Goal: Communication & Community: Answer question/provide support

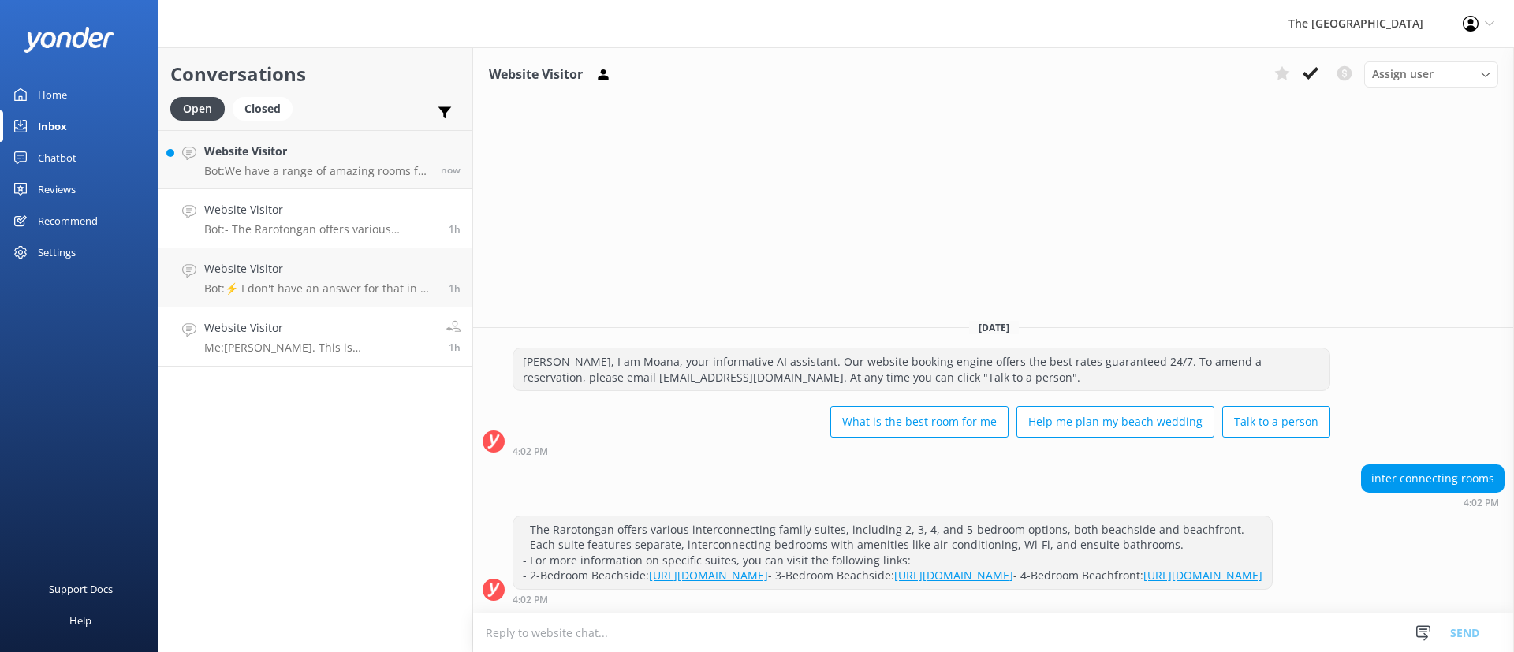
click at [318, 331] on h4 "Website Visitor" at bounding box center [319, 327] width 230 height 17
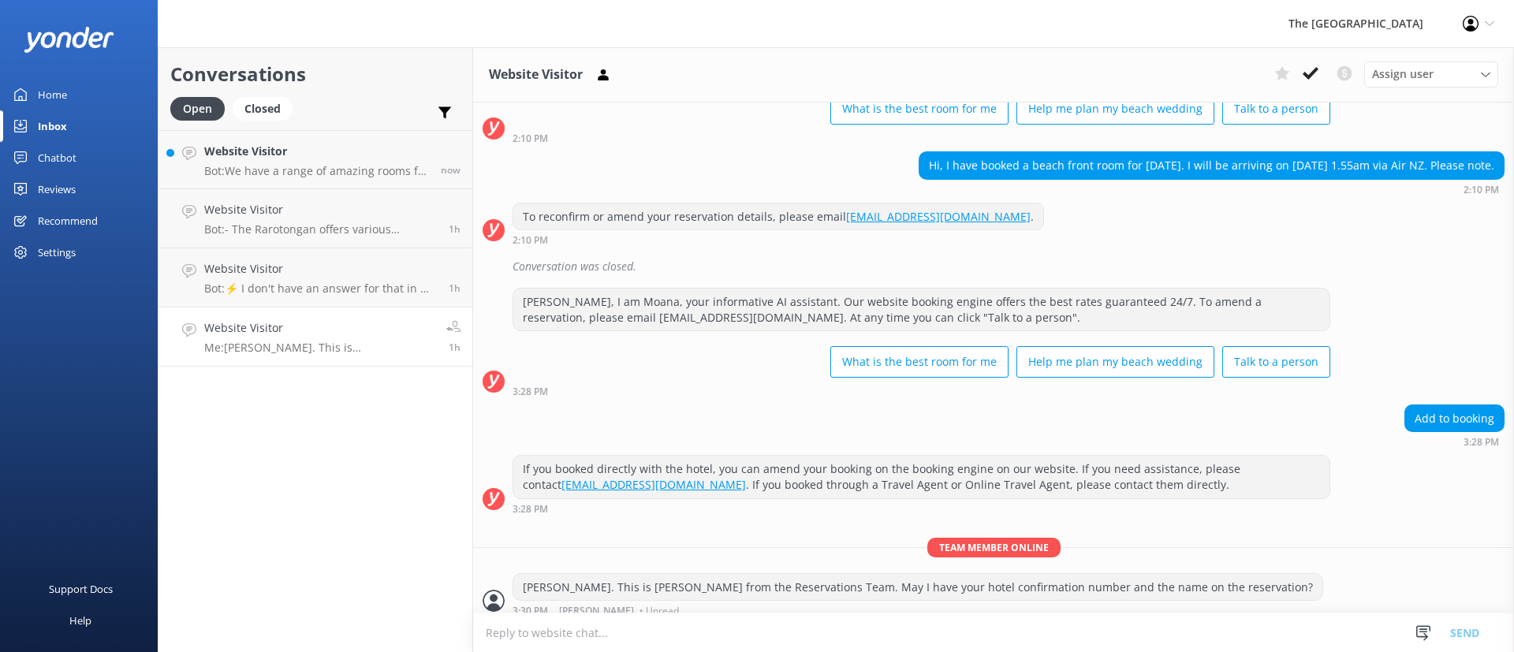
scroll to position [120, 0]
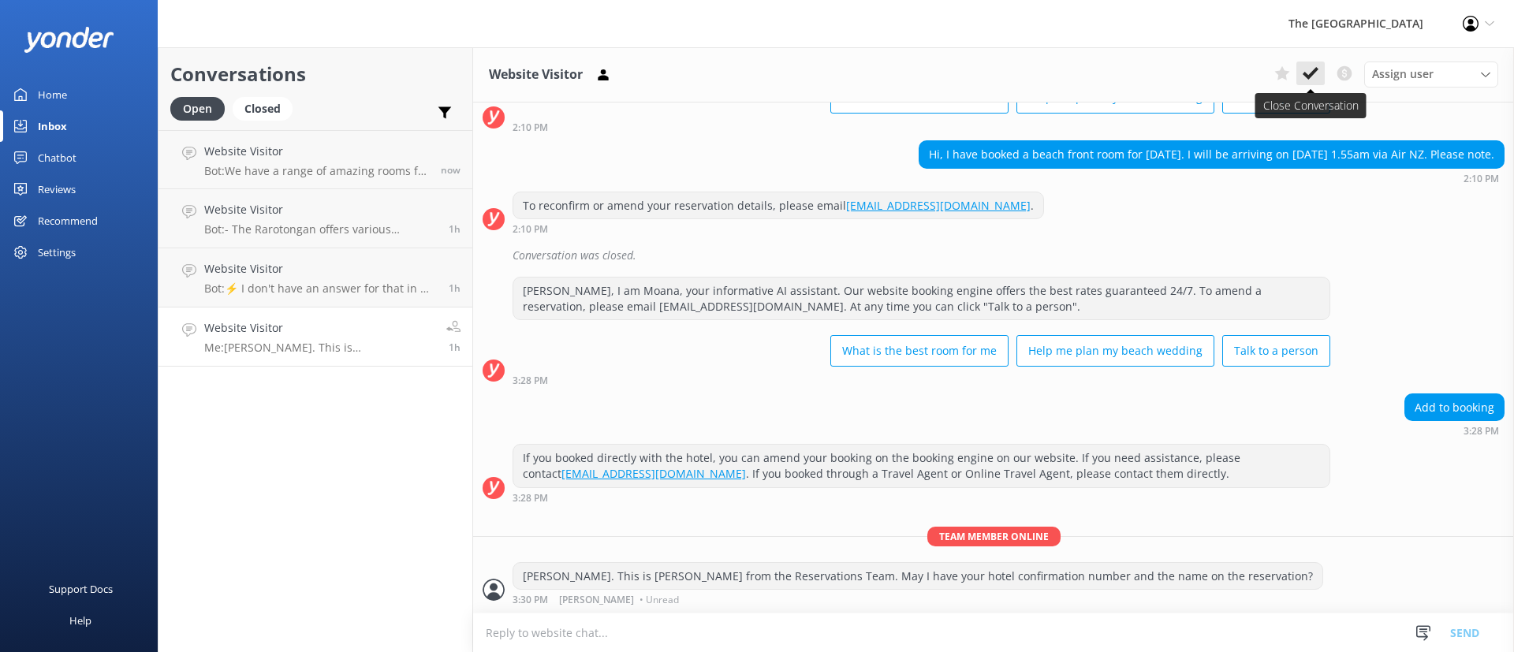
click at [1315, 73] on icon at bounding box center [1311, 73] width 16 height 16
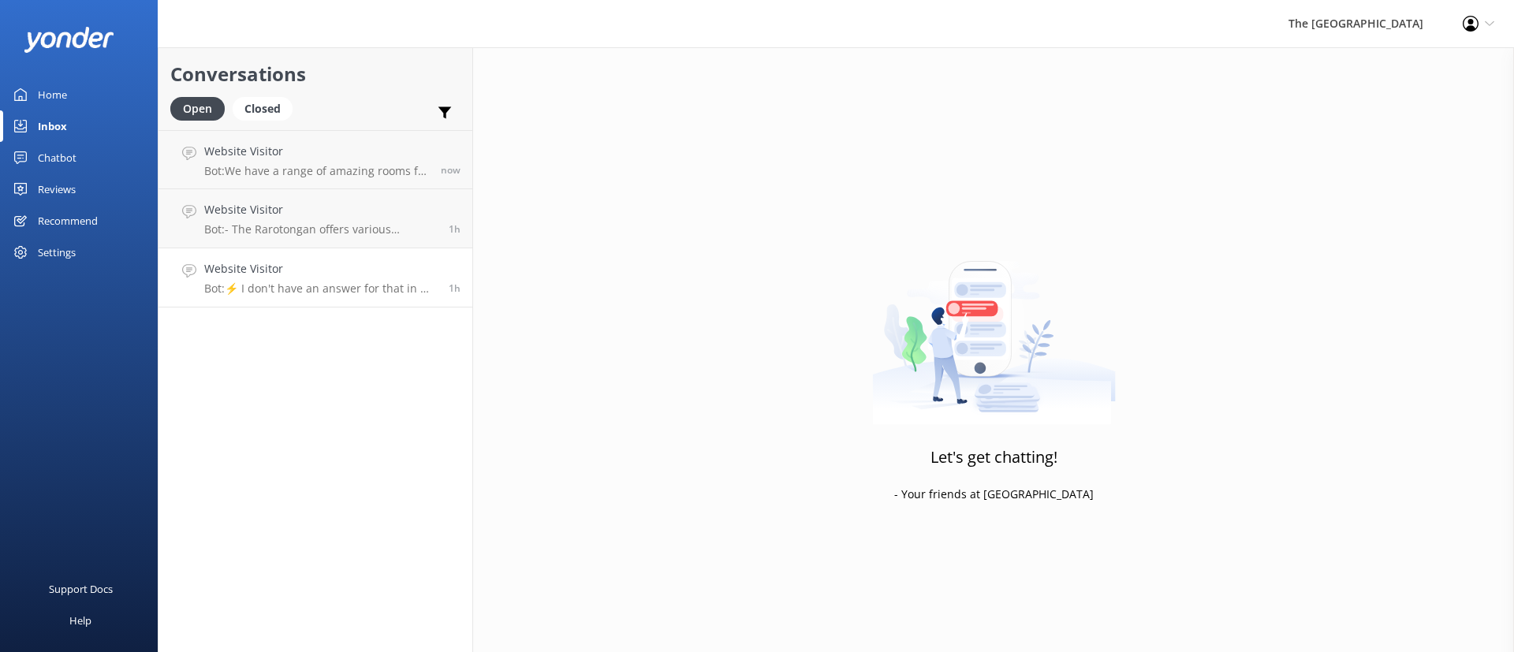
click at [276, 294] on p "Bot: ⚡ I don't have an answer for that in my knowledge base. Please try and rep…" at bounding box center [320, 289] width 233 height 14
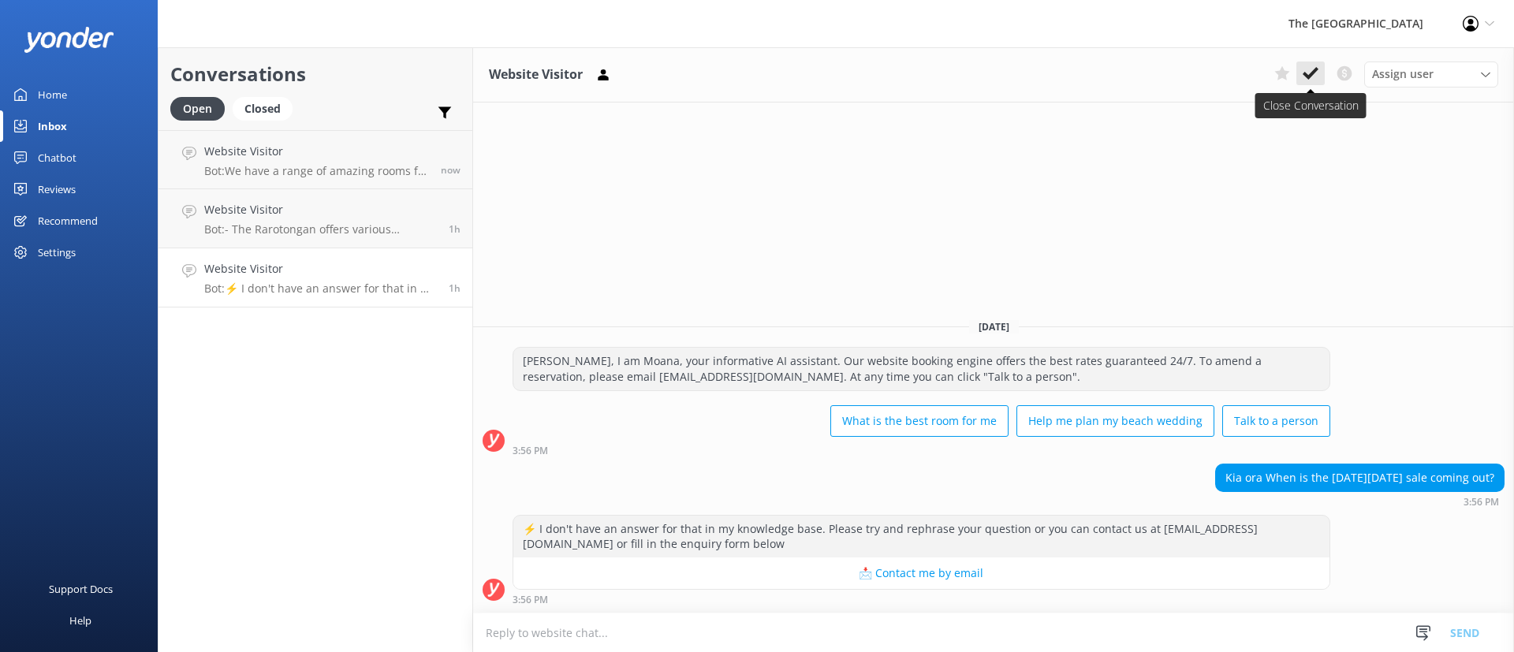
click at [1315, 73] on icon at bounding box center [1311, 73] width 16 height 16
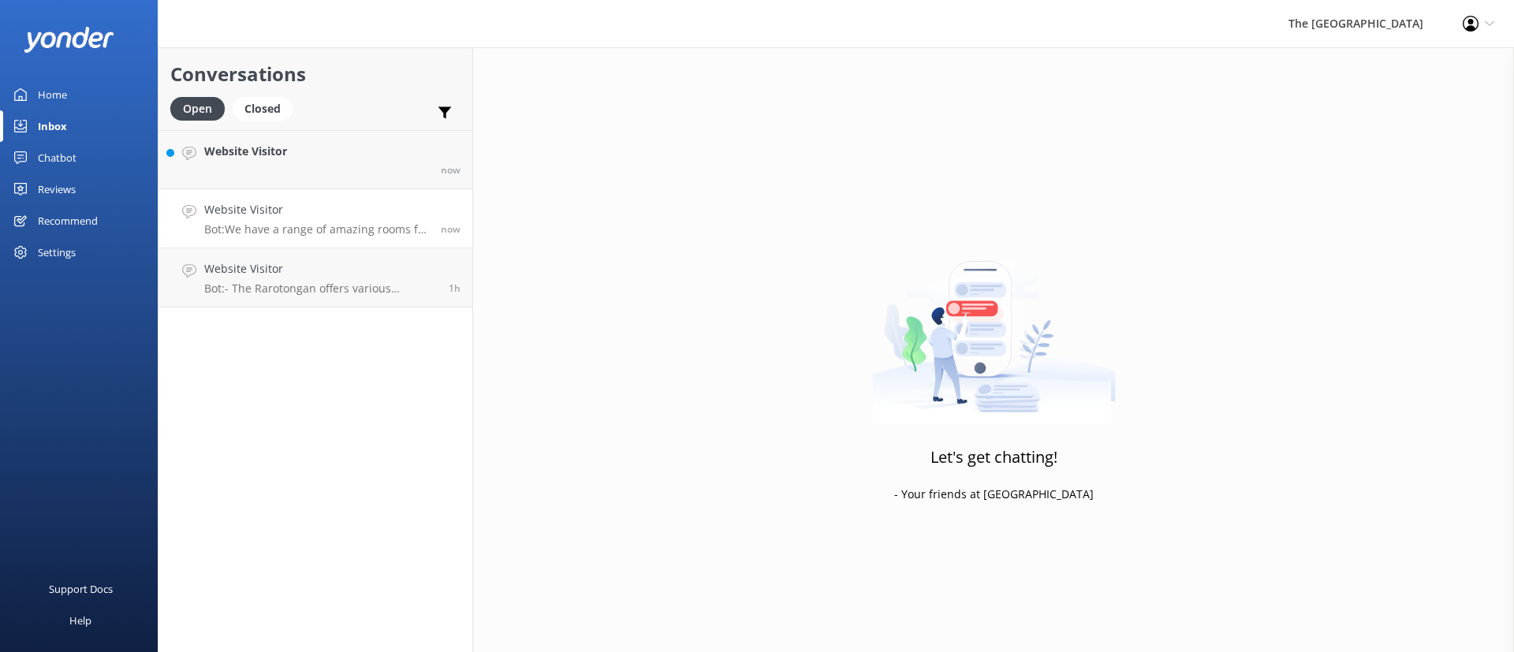
click at [331, 226] on p "Bot: We have a range of amazing rooms for you to choose from. The best way to h…" at bounding box center [316, 229] width 225 height 14
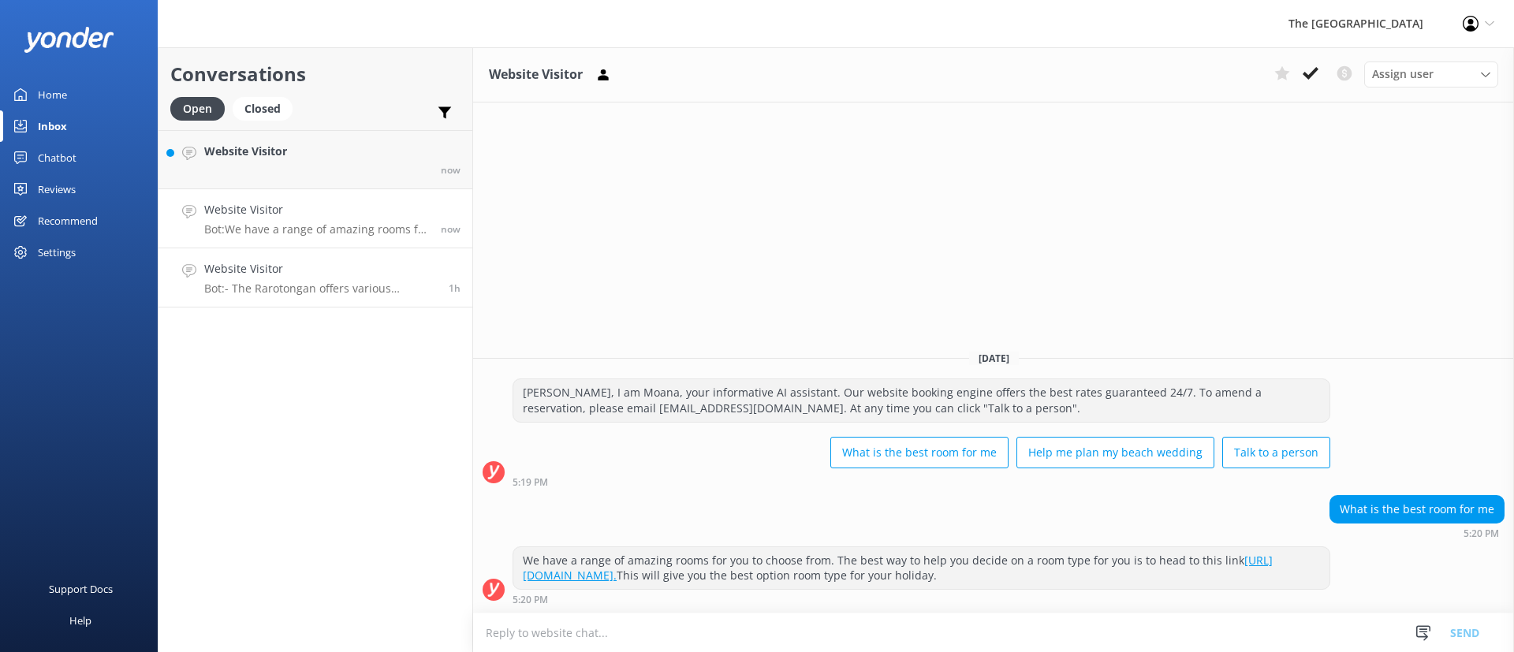
click at [346, 282] on p "Bot: - The Rarotongan offers various interconnecting family suites, including 2…" at bounding box center [320, 289] width 233 height 14
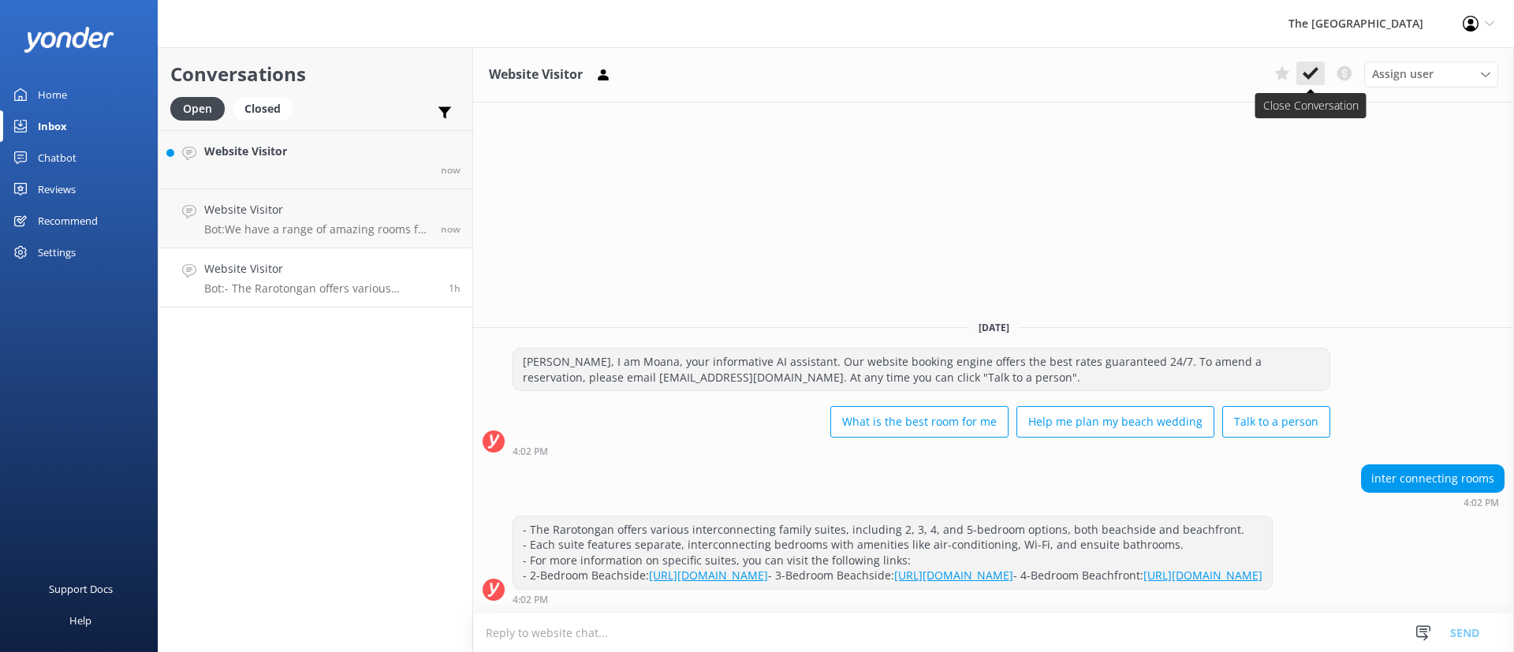
click at [1308, 62] on button at bounding box center [1310, 74] width 28 height 24
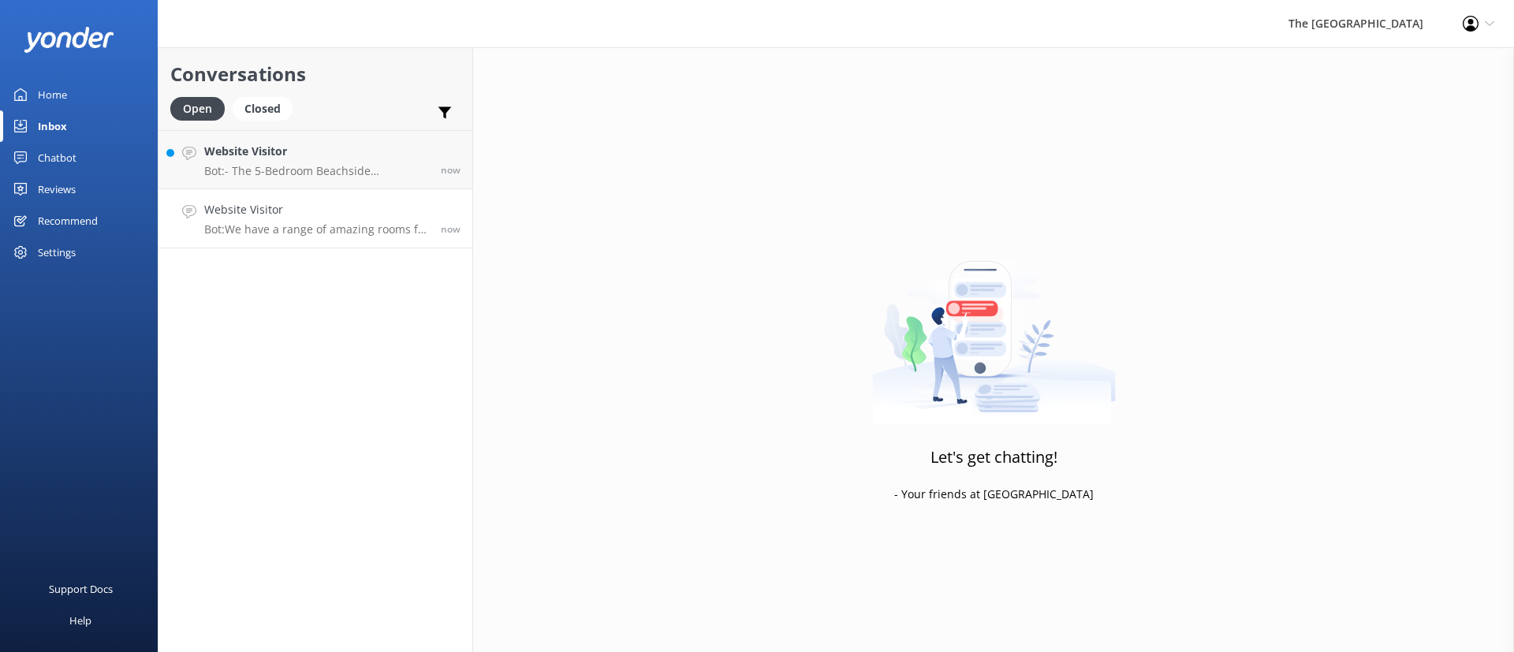
click at [360, 223] on p "Bot: We have a range of amazing rooms for you to choose from. The best way to h…" at bounding box center [316, 229] width 225 height 14
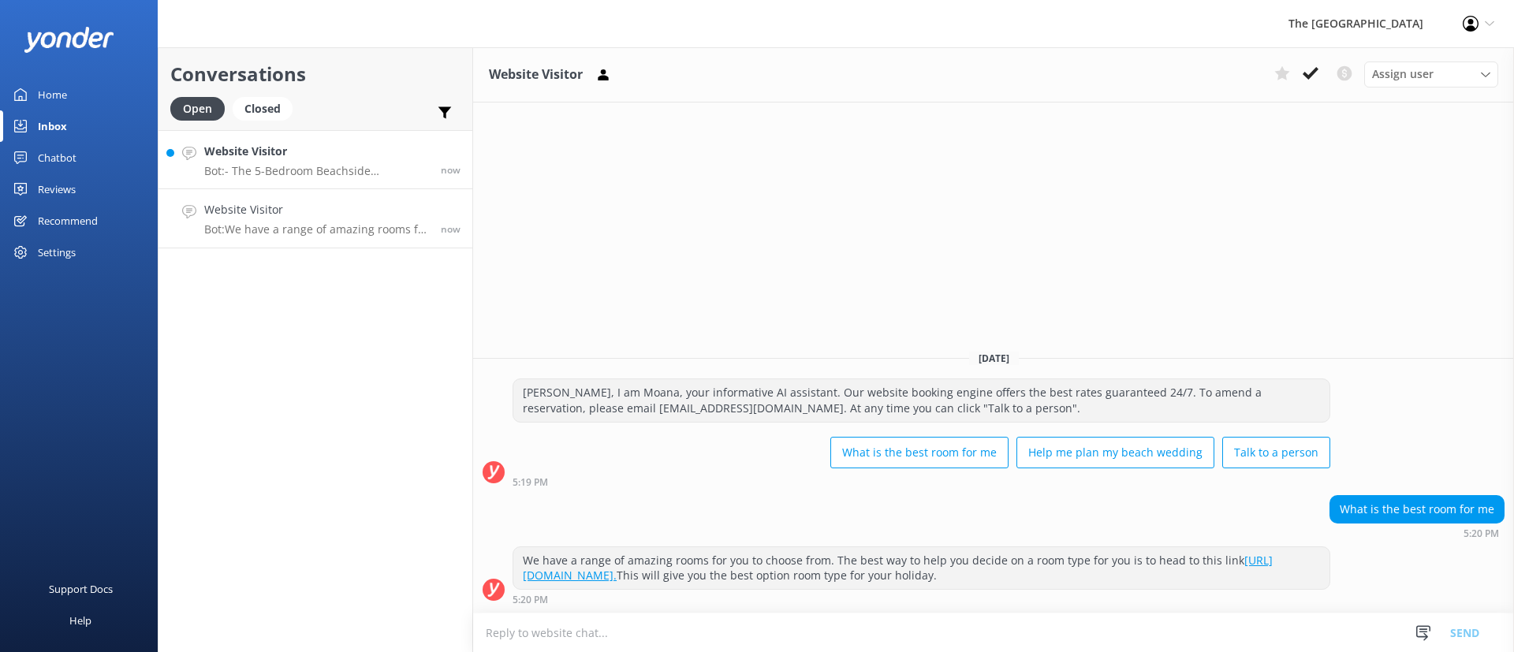
click at [306, 155] on h4 "Website Visitor" at bounding box center [316, 151] width 225 height 17
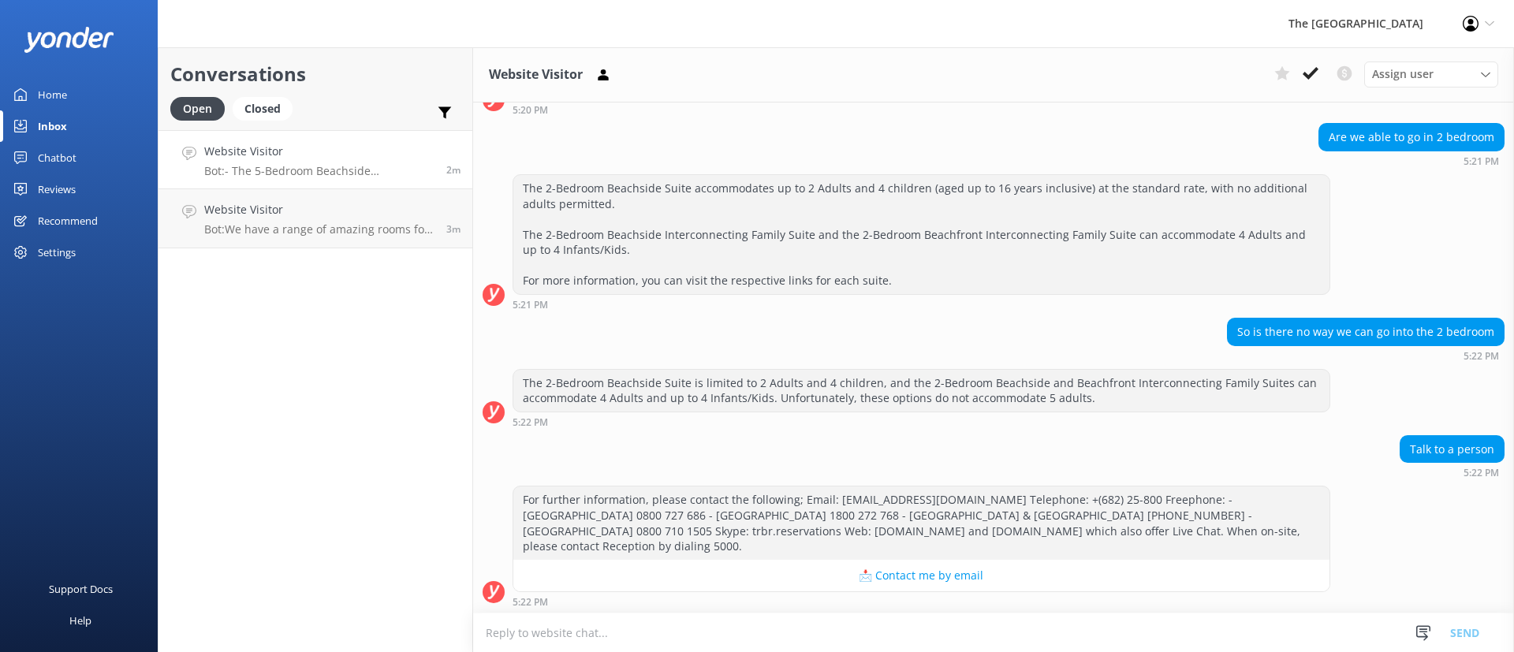
scroll to position [319, 0]
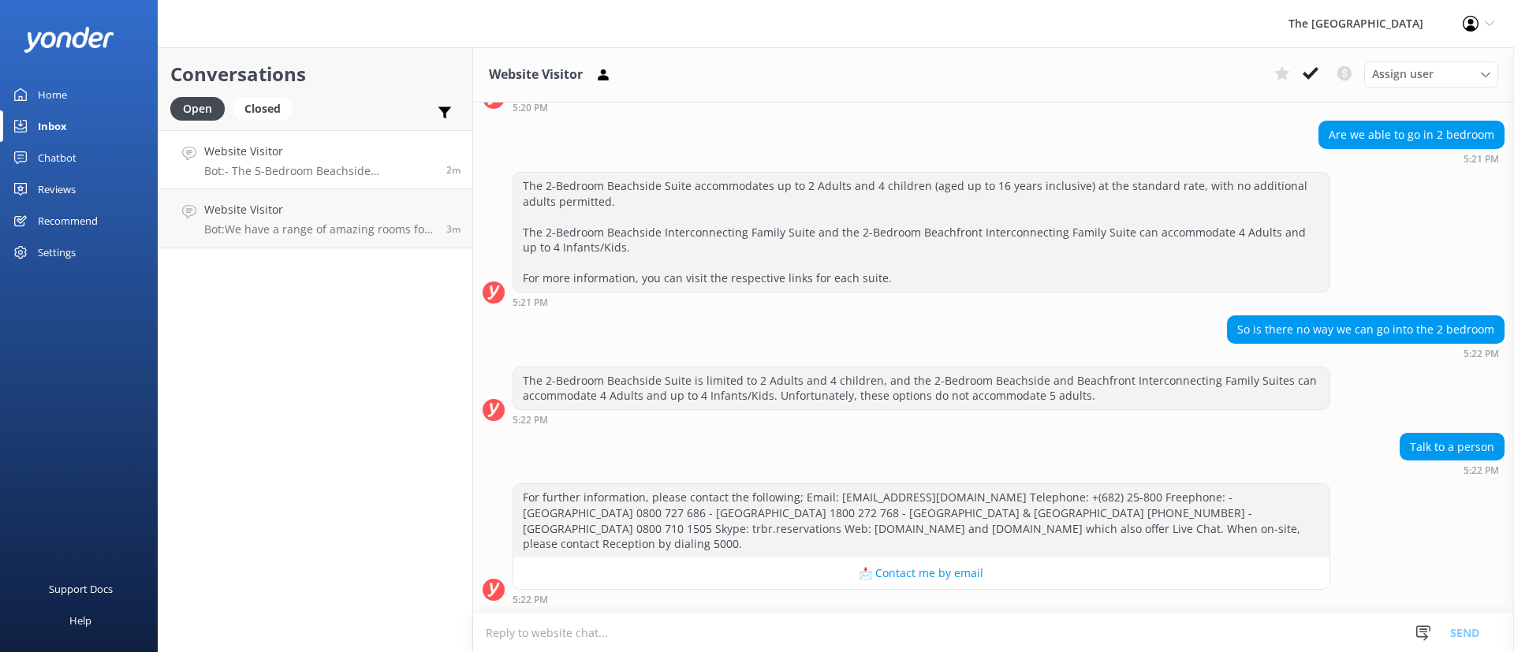
click at [348, 164] on p "Bot: - The 5-Bedroom Beachside Interconnecting Family Suite can accommodate up …" at bounding box center [319, 171] width 230 height 14
click at [1009, 628] on textarea at bounding box center [993, 633] width 1041 height 39
type textarea "k"
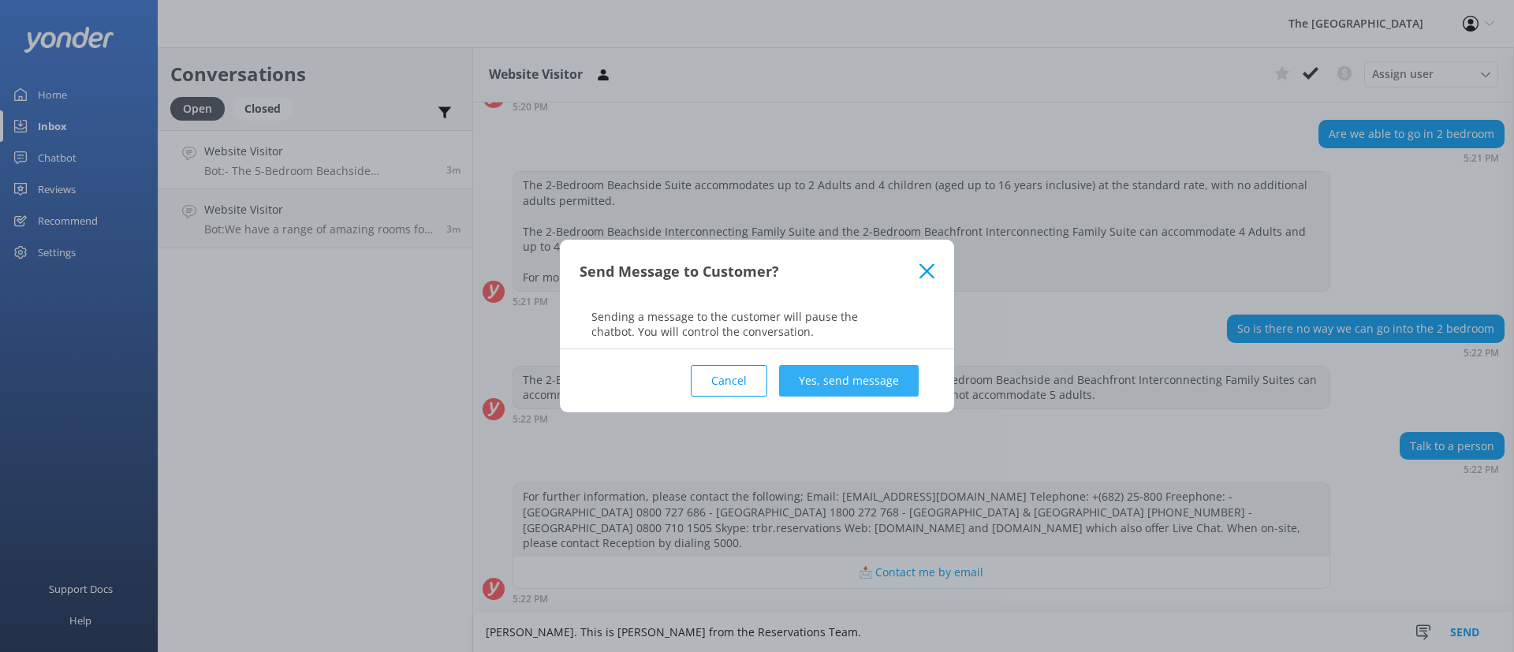
type textarea "[PERSON_NAME]. This is [PERSON_NAME] from the Reservations Team."
click at [890, 378] on button "Yes, send message" at bounding box center [849, 381] width 140 height 32
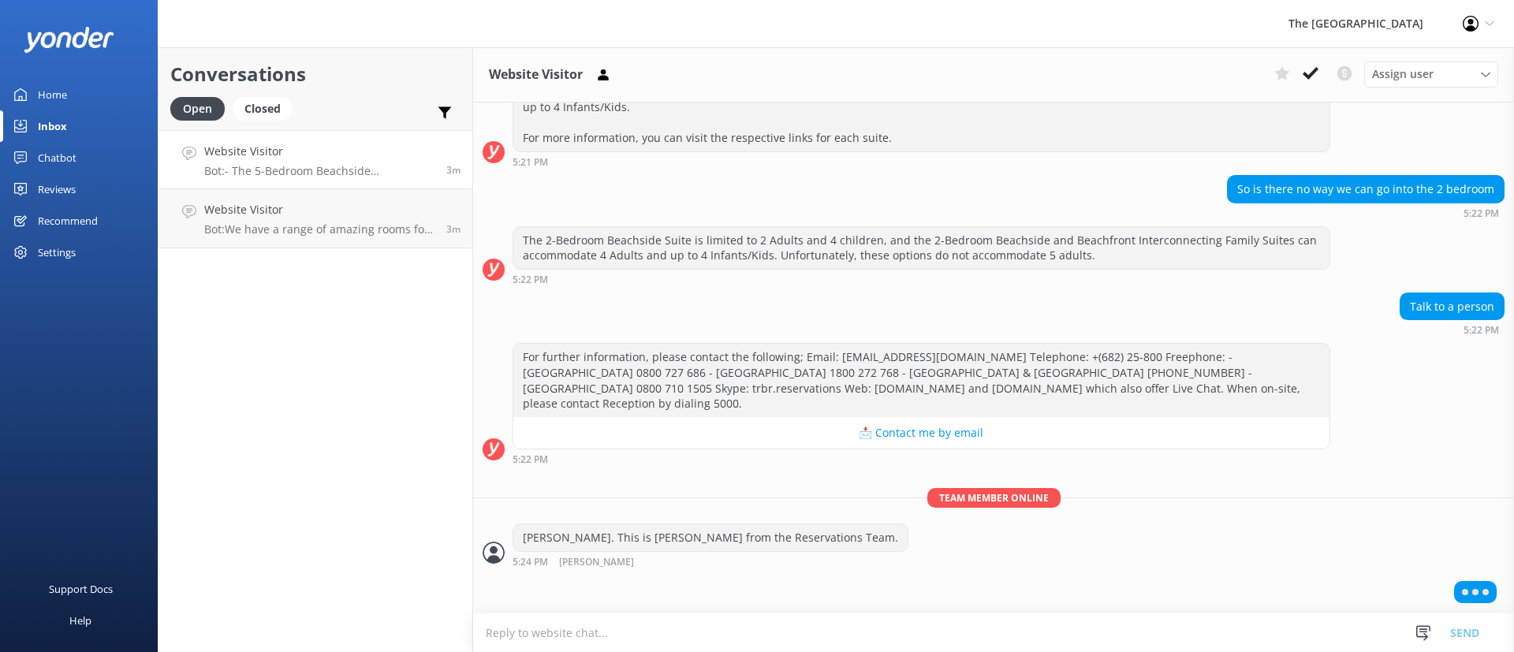
scroll to position [459, 0]
click at [800, 628] on textarea at bounding box center [993, 633] width 1041 height 39
click at [357, 228] on p "Bot: We have a range of amazing rooms for you to choose from. The best way to h…" at bounding box center [319, 229] width 230 height 14
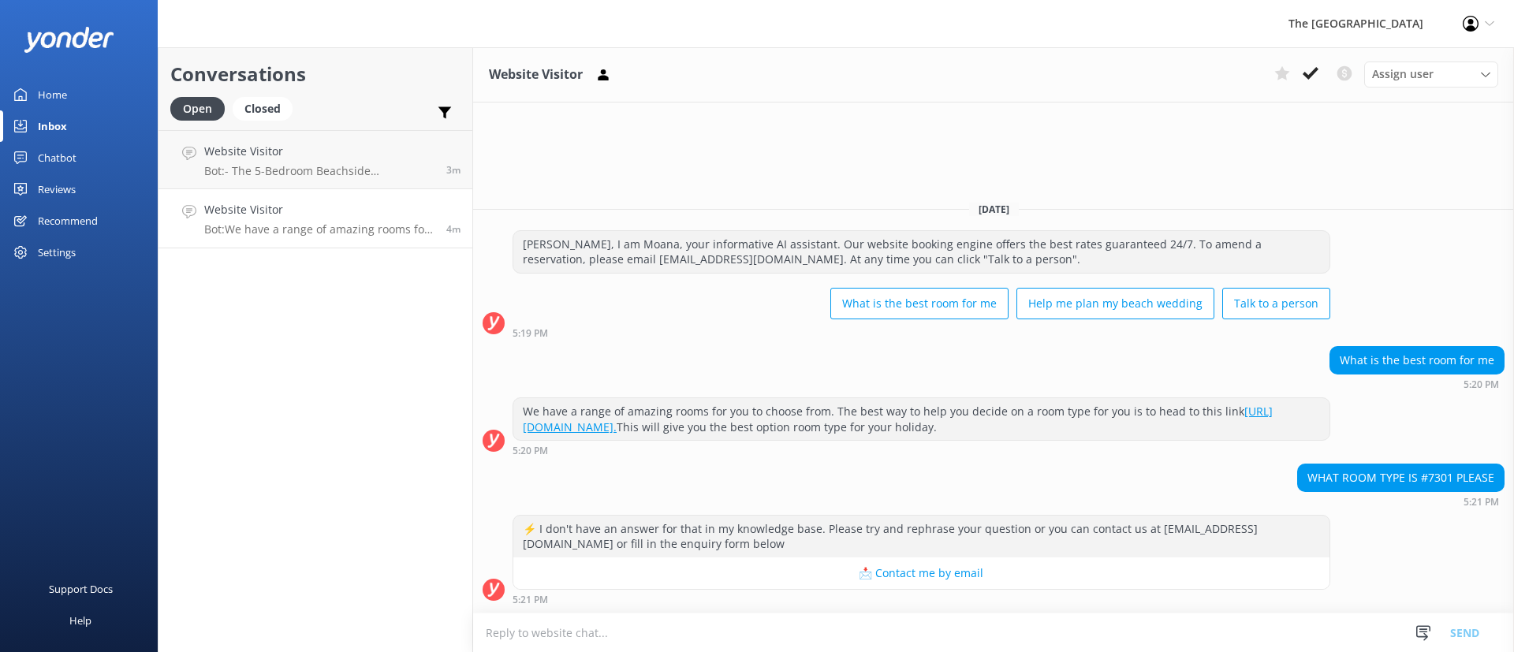
click at [993, 632] on textarea at bounding box center [993, 633] width 1041 height 39
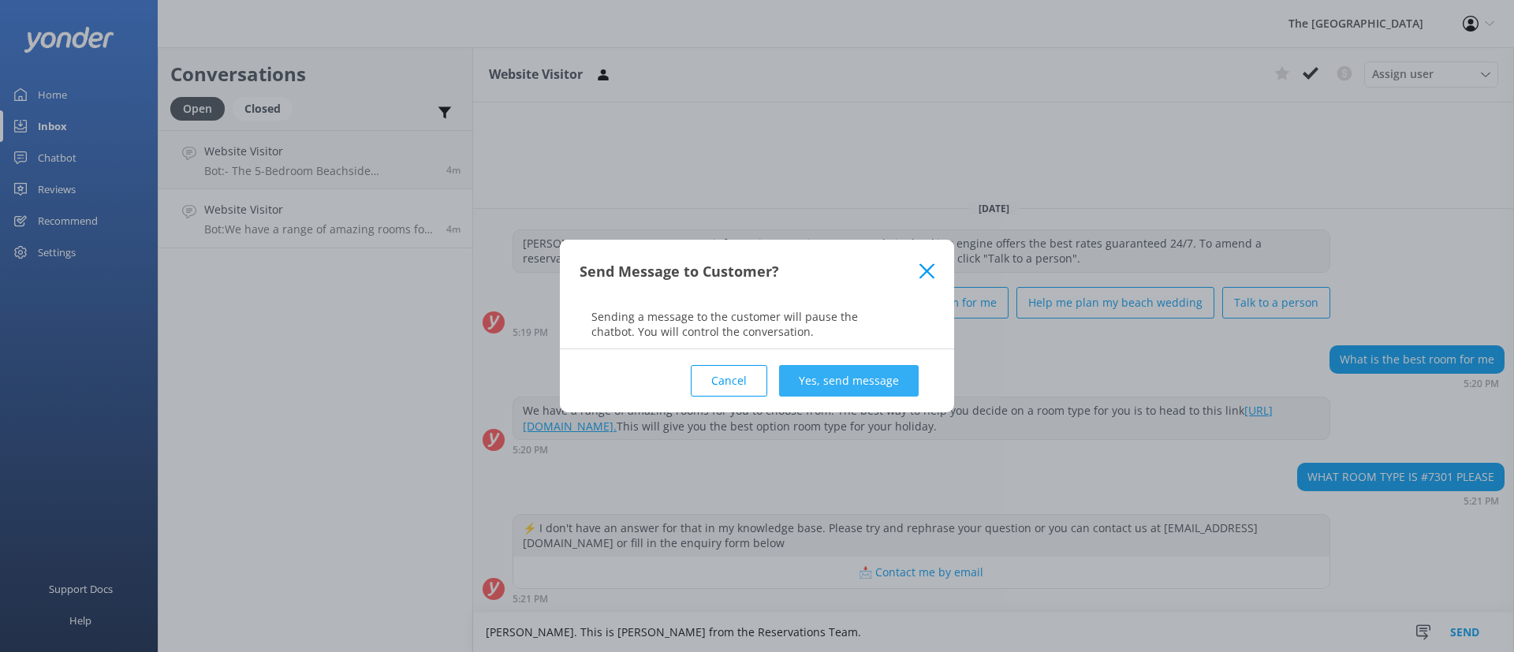
type textarea "[PERSON_NAME]. This is [PERSON_NAME] from the Reservations Team."
click at [871, 371] on button "Yes, send message" at bounding box center [849, 381] width 140 height 32
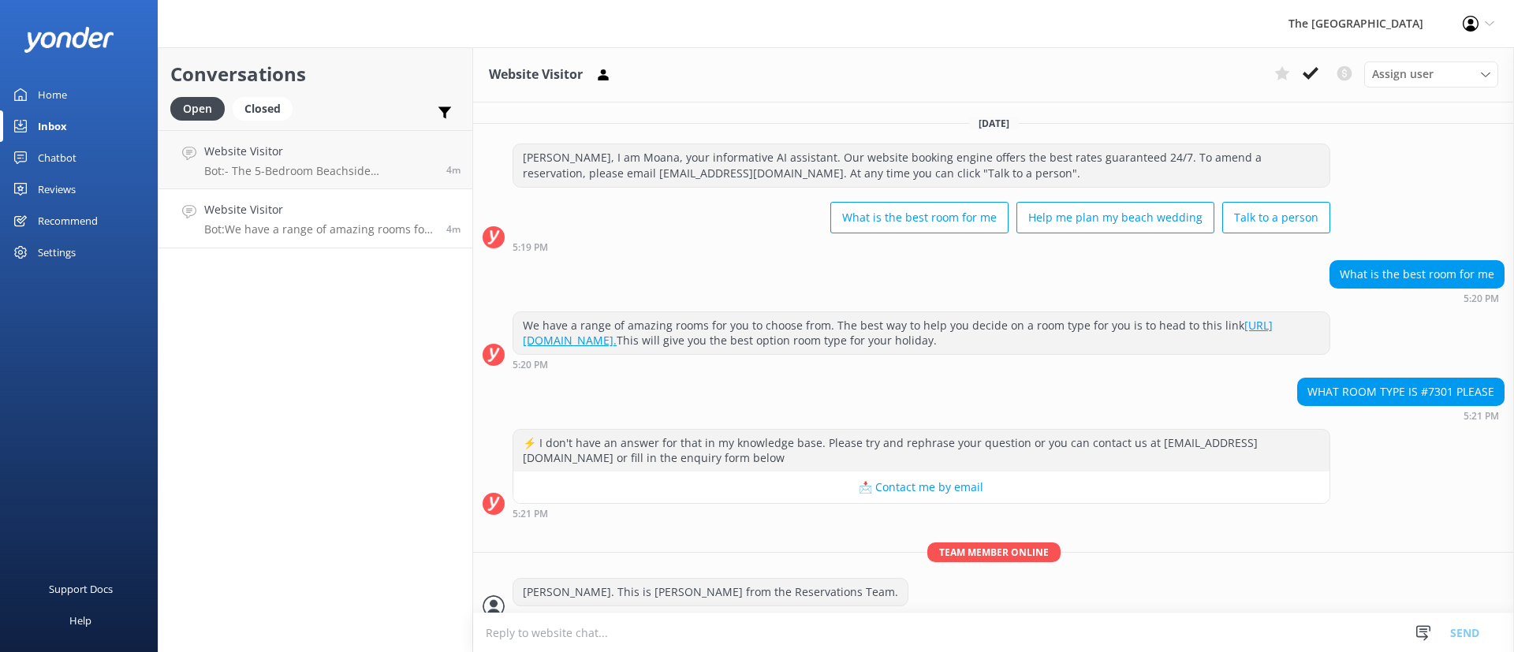
scroll to position [17, 0]
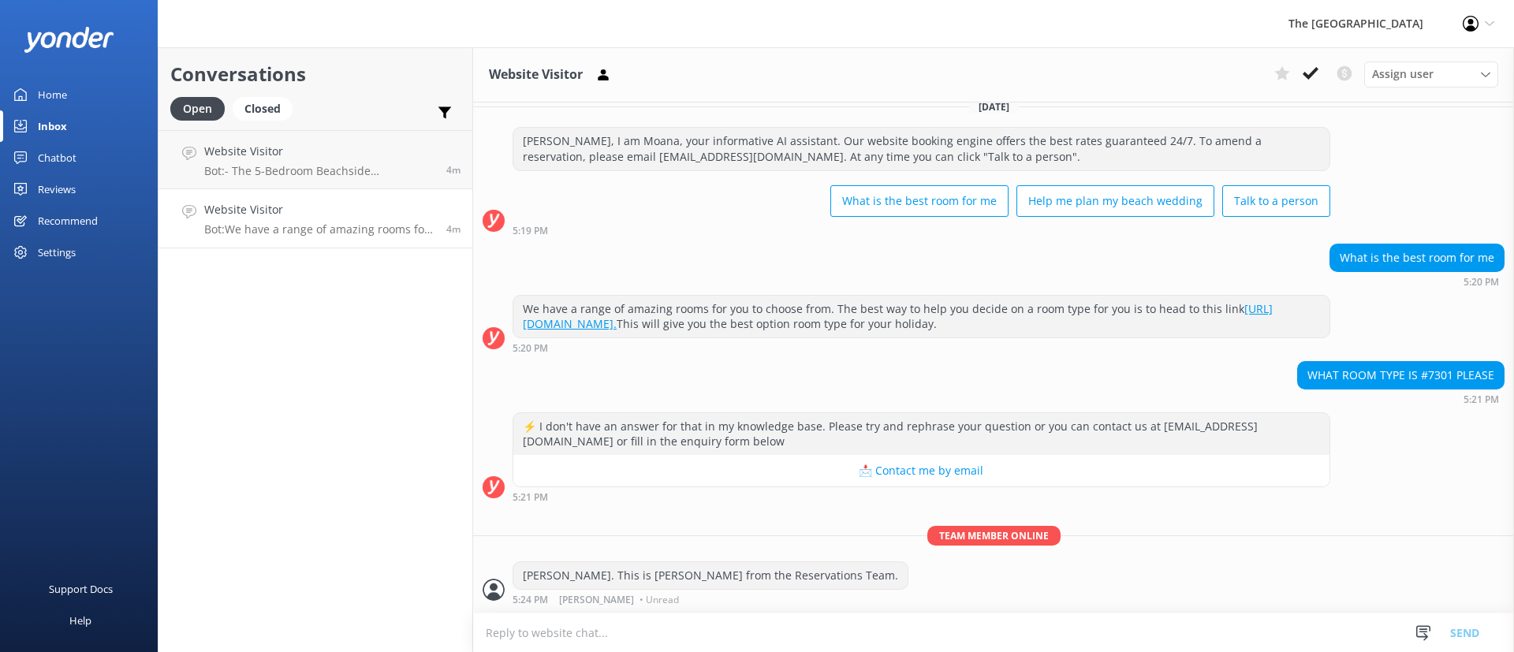
click at [654, 647] on textarea at bounding box center [993, 633] width 1041 height 39
type textarea "Our room 7301 is Beachfront Room"
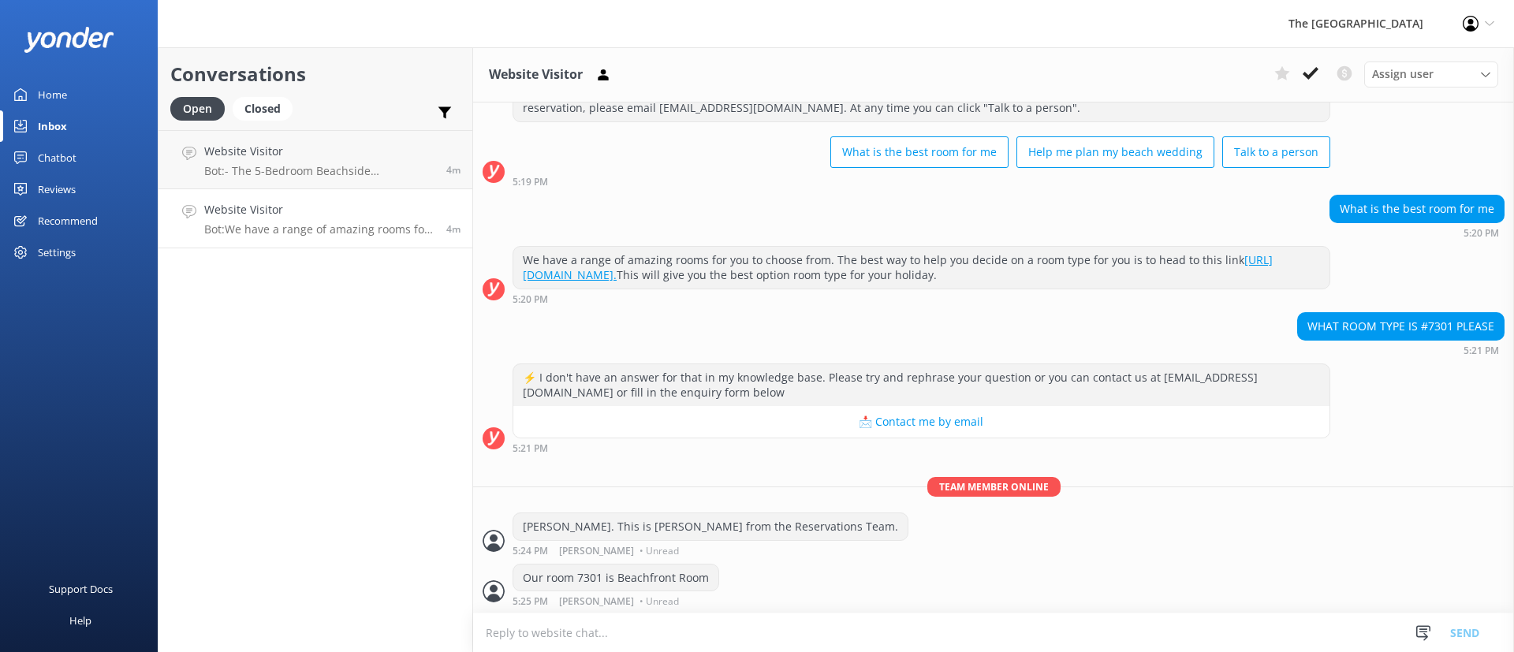
scroll to position [67, 0]
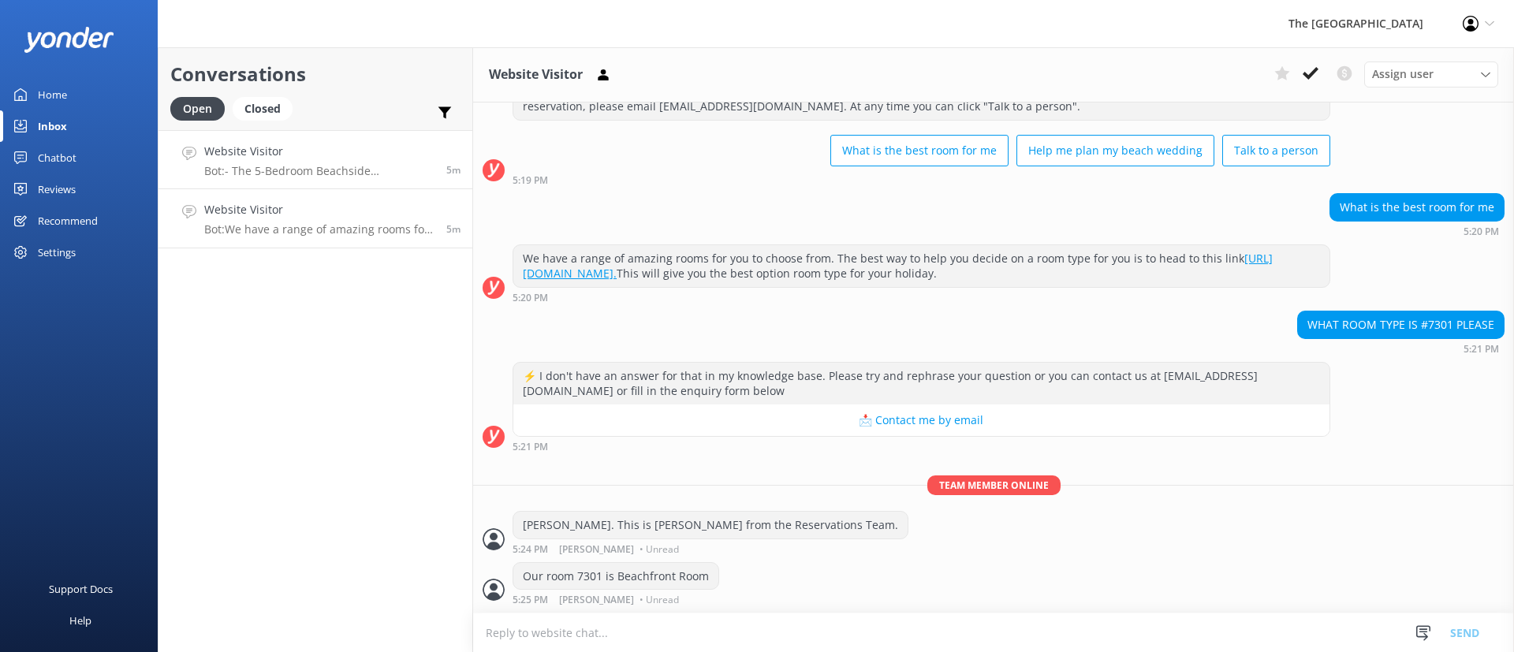
click at [284, 176] on p "Bot: - The 5-Bedroom Beachside Interconnecting Family Suite can accommodate up …" at bounding box center [319, 171] width 230 height 14
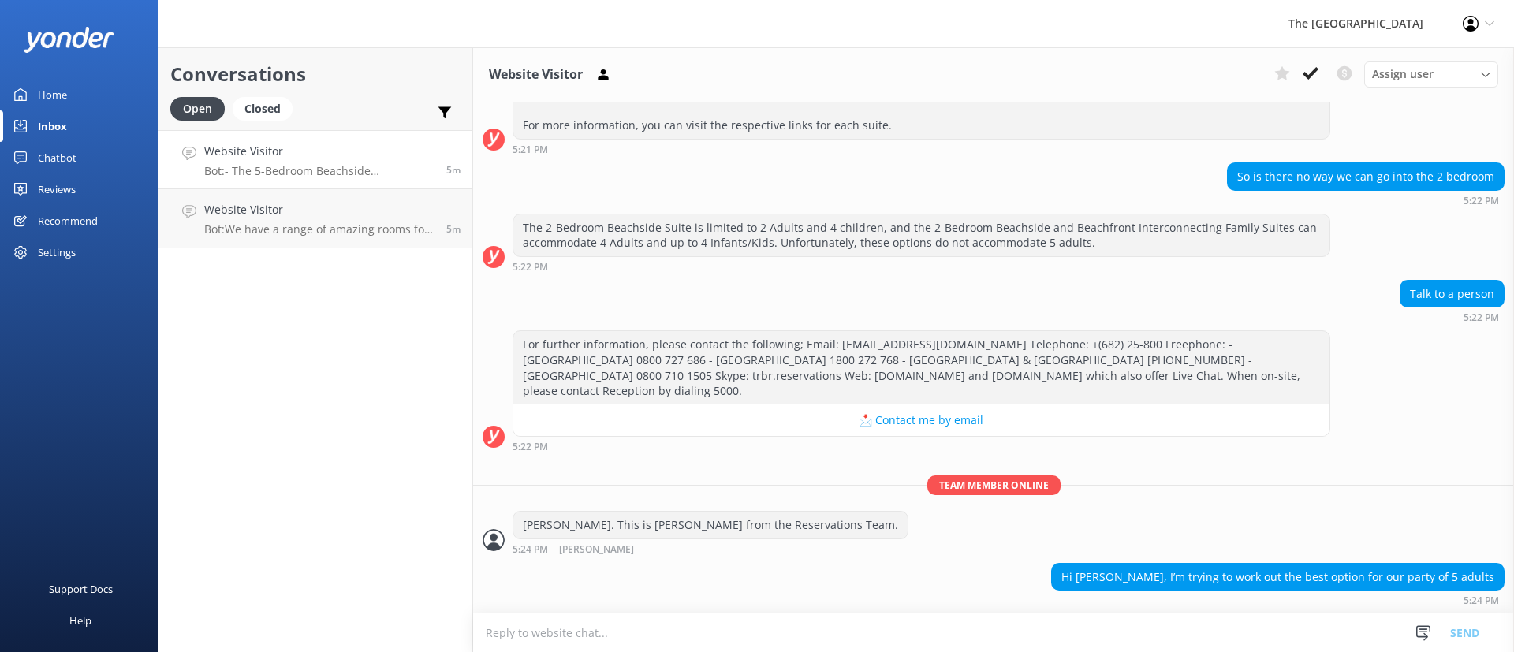
scroll to position [472, 0]
click at [1071, 637] on textarea at bounding box center [993, 633] width 1041 height 39
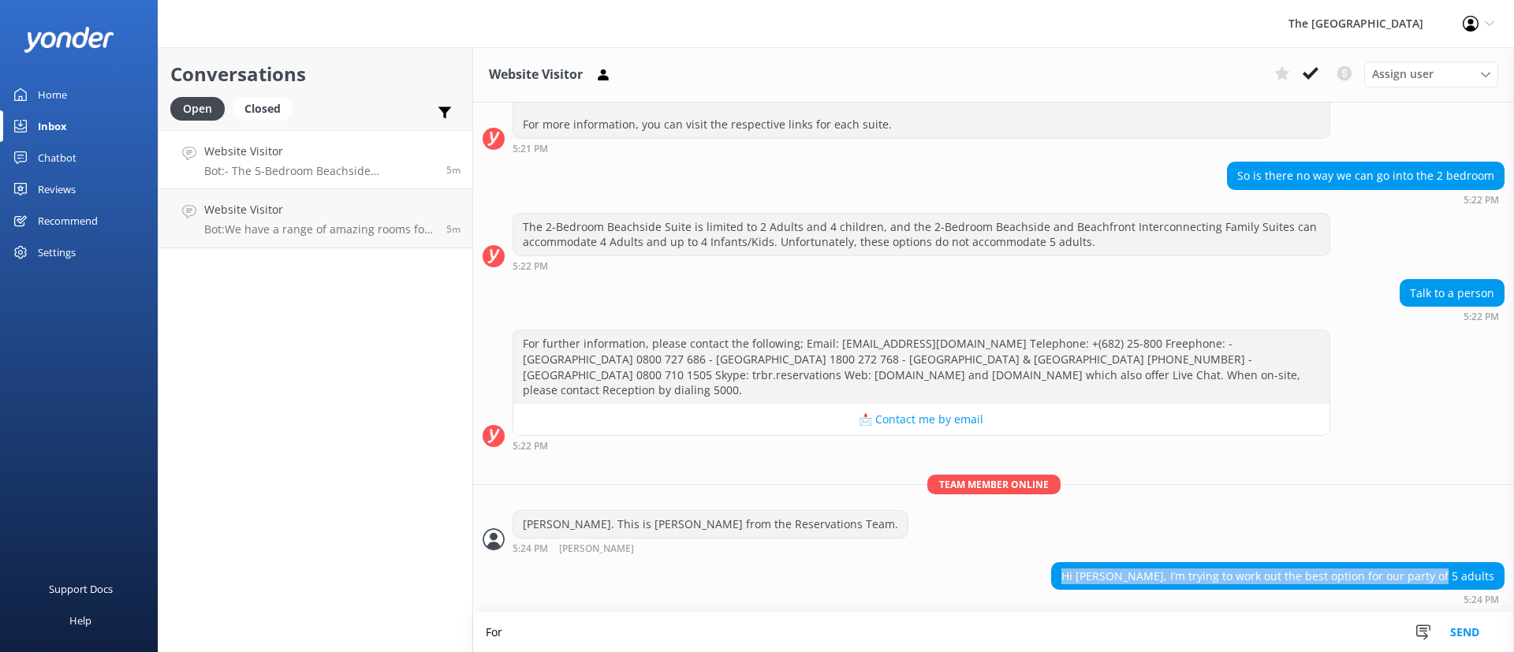
drag, startPoint x: 1113, startPoint y: 579, endPoint x: 1490, endPoint y: 581, distance: 377.0
click at [1490, 581] on div "Hi [PERSON_NAME], I’m trying to work out the best option for our party of 5 adu…" at bounding box center [993, 583] width 1041 height 43
copy div "Hi [PERSON_NAME], I’m trying to work out the best option for our party of 5 adu…"
click at [656, 632] on textarea "For" at bounding box center [993, 632] width 1041 height 39
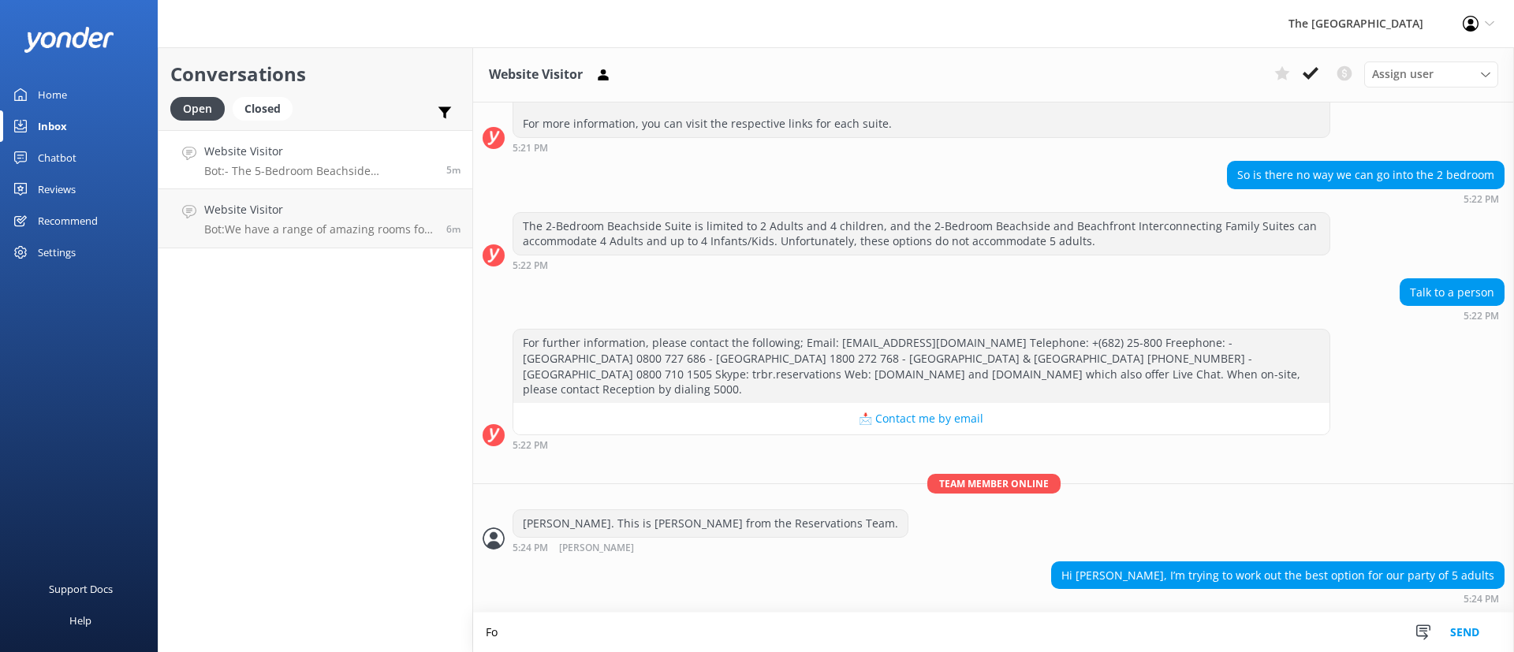
type textarea "F"
drag, startPoint x: 591, startPoint y: 629, endPoint x: 489, endPoint y: 632, distance: 101.8
click at [490, 632] on textarea "For hte 5 ad" at bounding box center [993, 632] width 1041 height 39
paste textarea "[PERSON_NAME] Thank you for your inquiry about accommodation for your party of …"
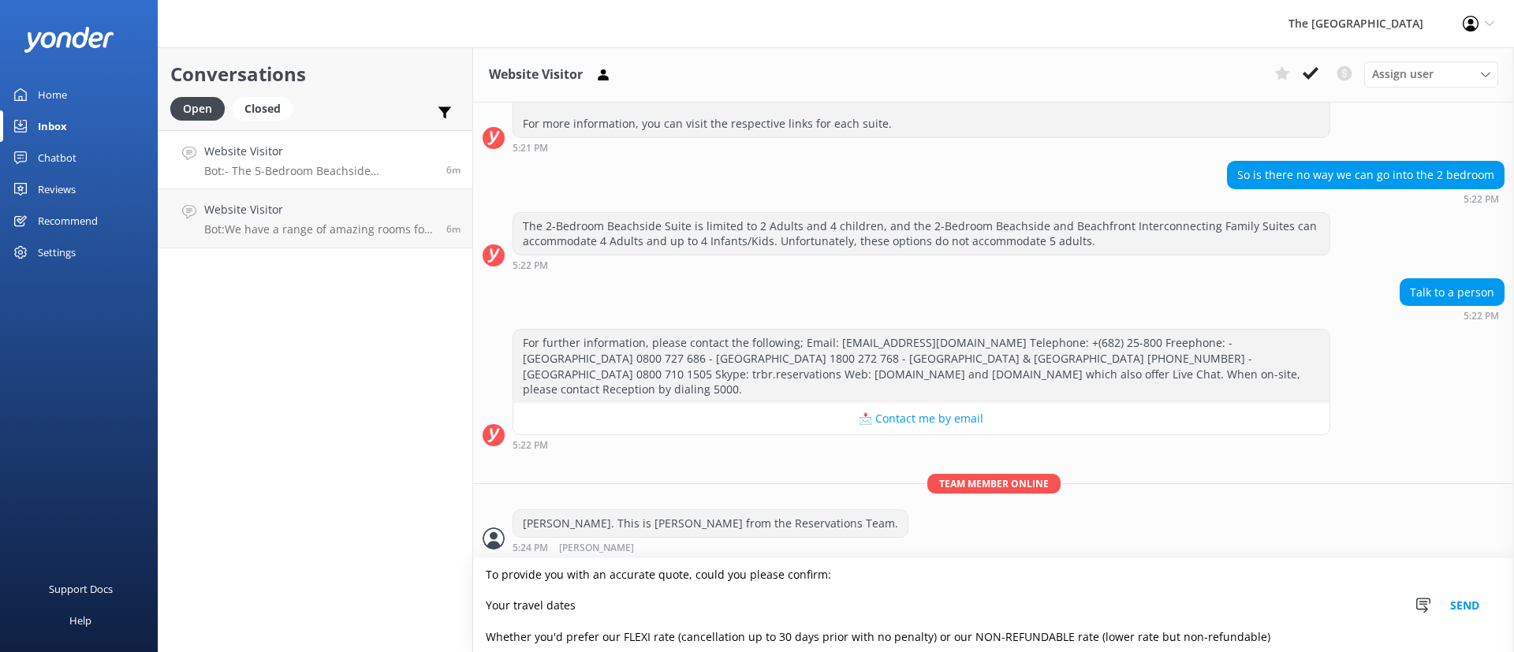
scroll to position [0, 0]
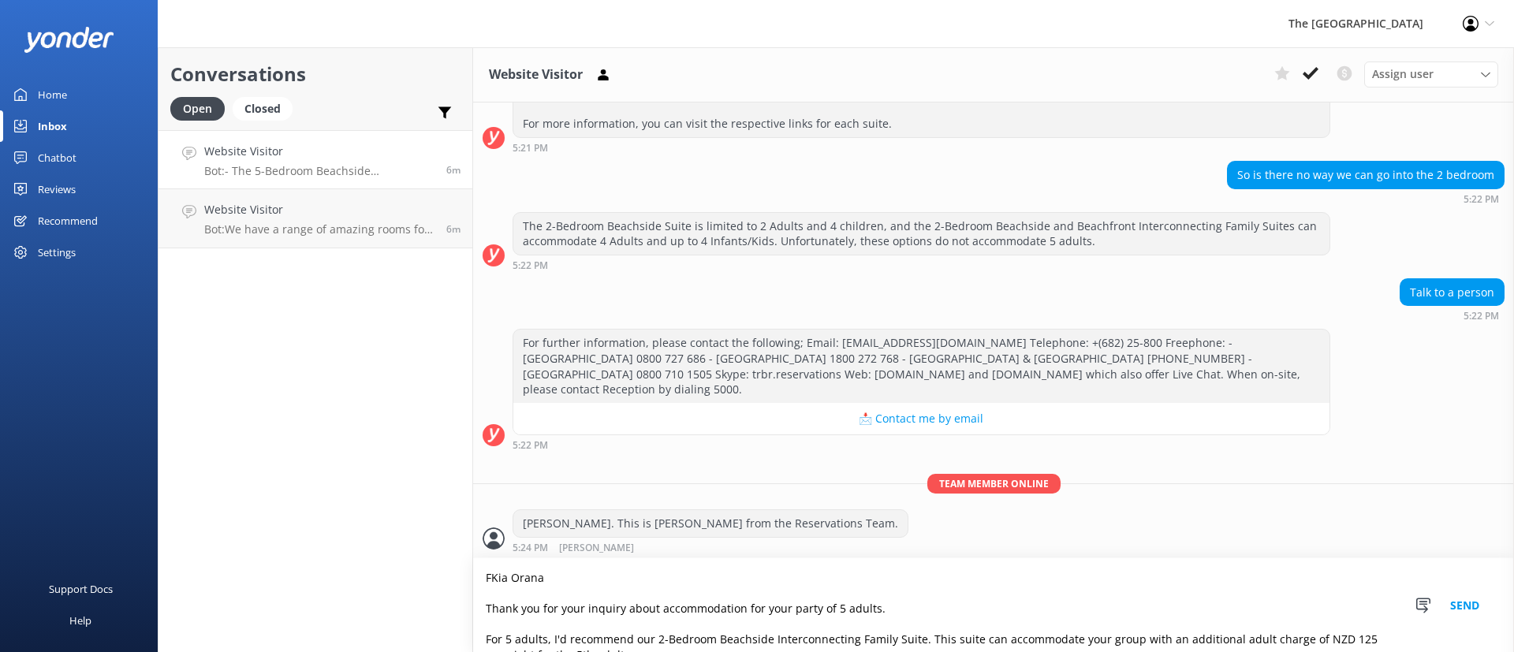
click at [757, 621] on textarea "FKia Orana Thank you for your inquiry about accommodation for your party of 5 a…" at bounding box center [993, 605] width 1041 height 94
click at [764, 633] on textarea "FKia Orana Thank you for your inquiry about accommodation for your party of 5 a…" at bounding box center [993, 605] width 1041 height 94
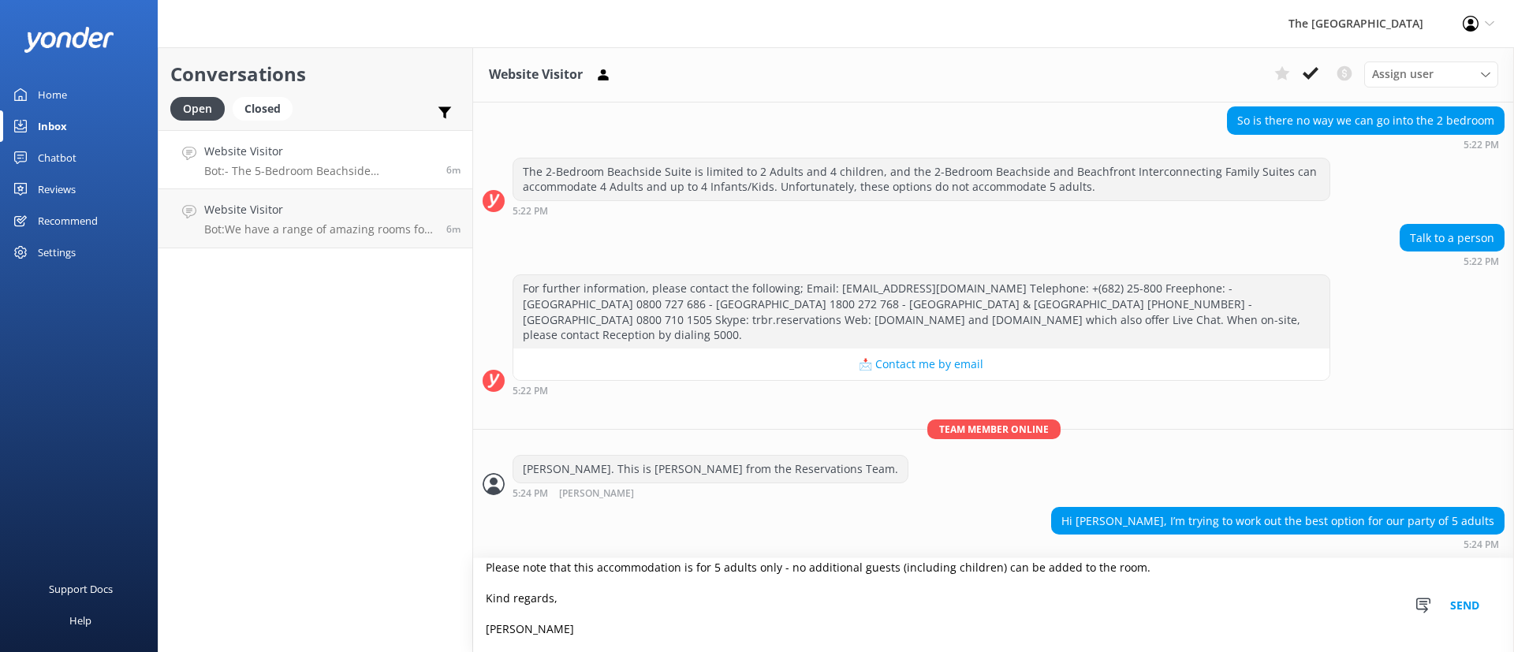
scroll to position [227, 0]
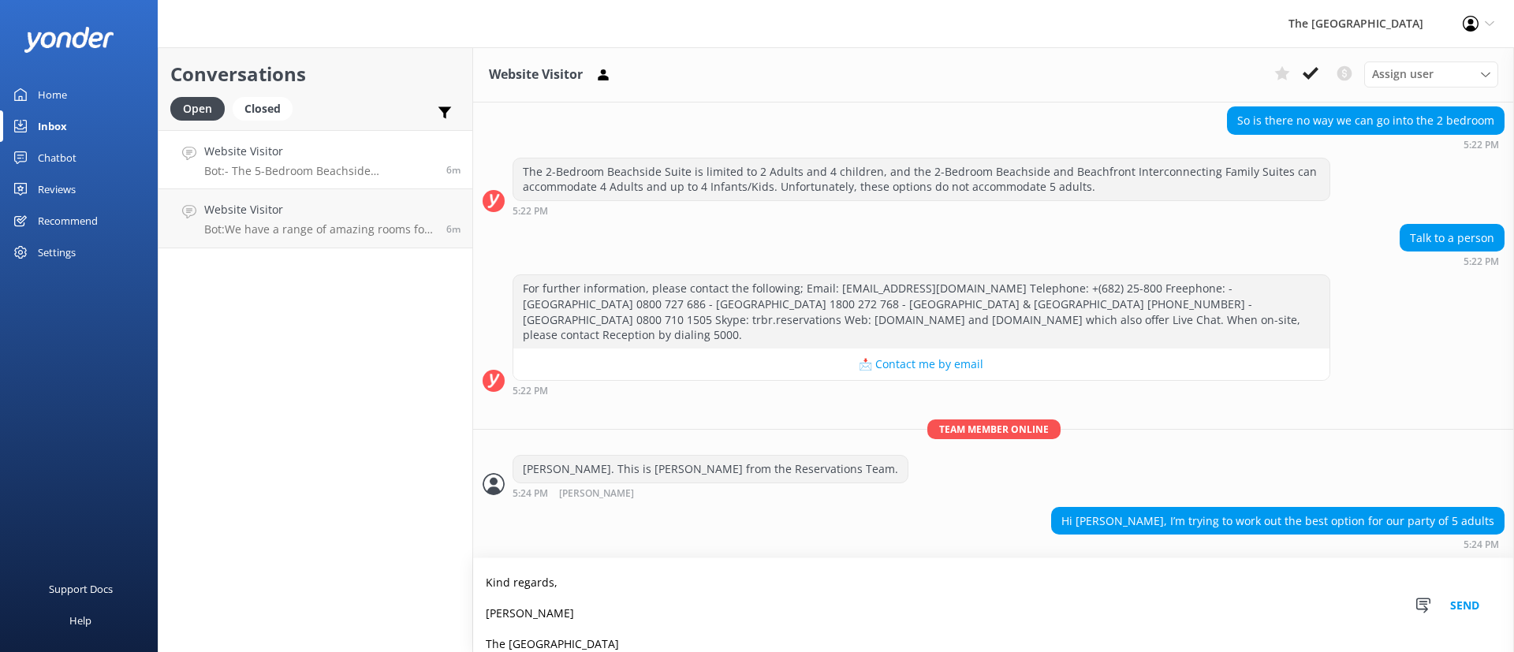
type textarea "FKia Orana Thank you for your inquiry about accommodation for your party of 5 a…"
click at [1464, 591] on button "Send" at bounding box center [1464, 605] width 59 height 94
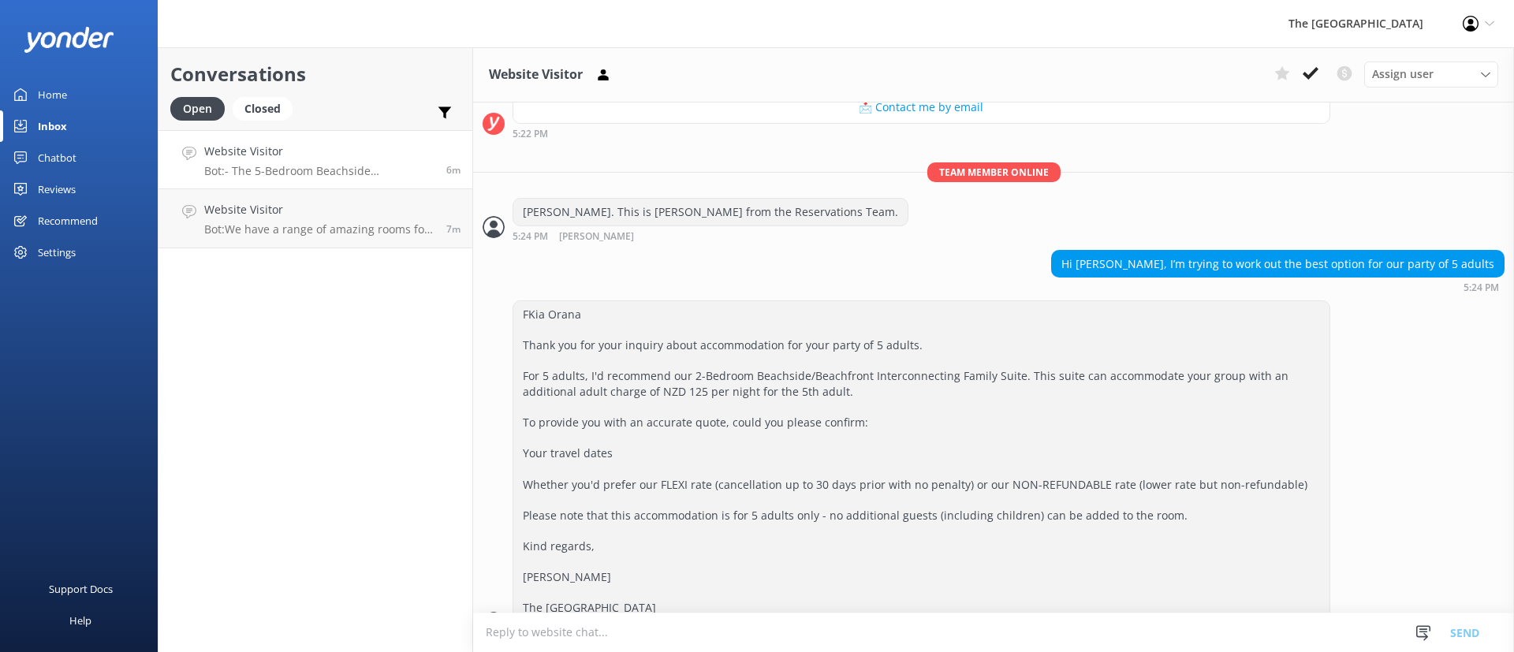
scroll to position [818, 0]
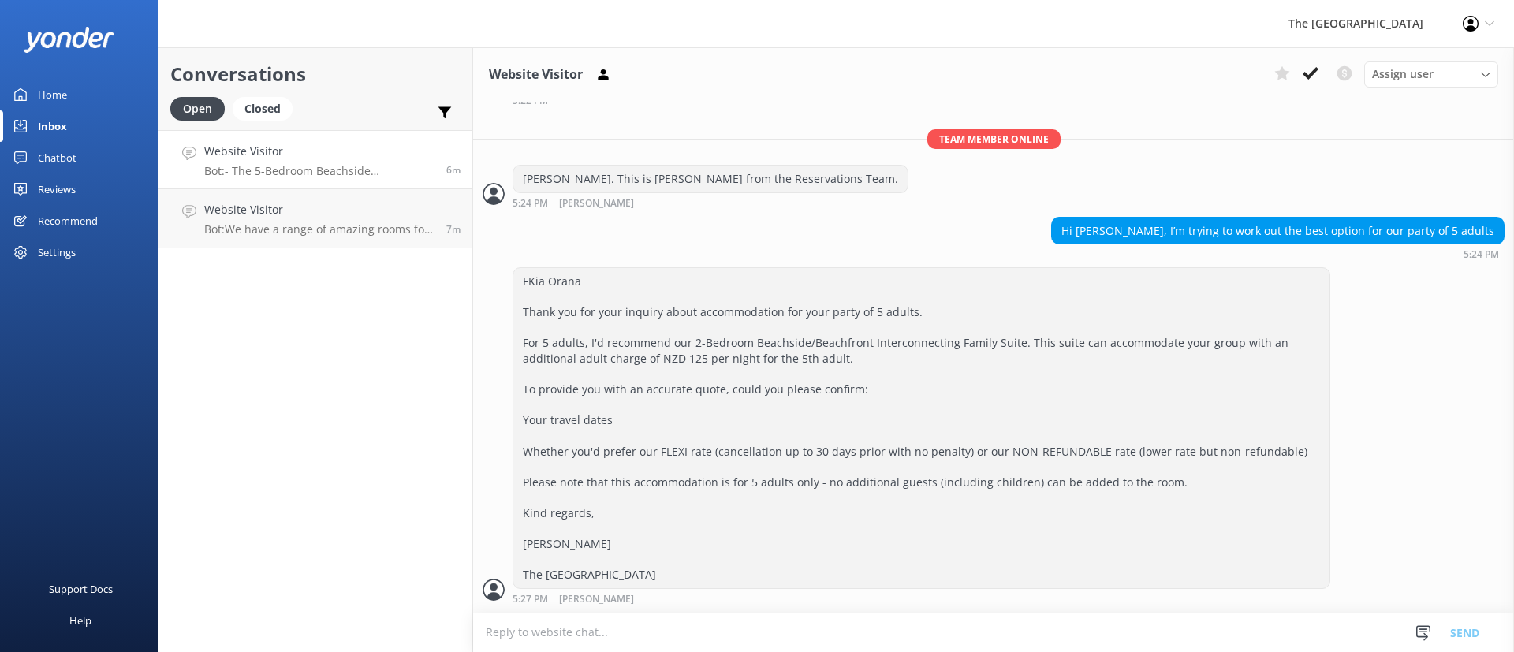
click at [345, 185] on link "Website Visitor Bot: - The 5-Bedroom Beachside Interconnecting Family Suite can…" at bounding box center [316, 159] width 314 height 59
click at [382, 154] on h4 "Website Visitor" at bounding box center [319, 151] width 230 height 17
click at [315, 222] on p "Bot: We have a range of amazing rooms for you to choose from. The best way to h…" at bounding box center [319, 229] width 230 height 14
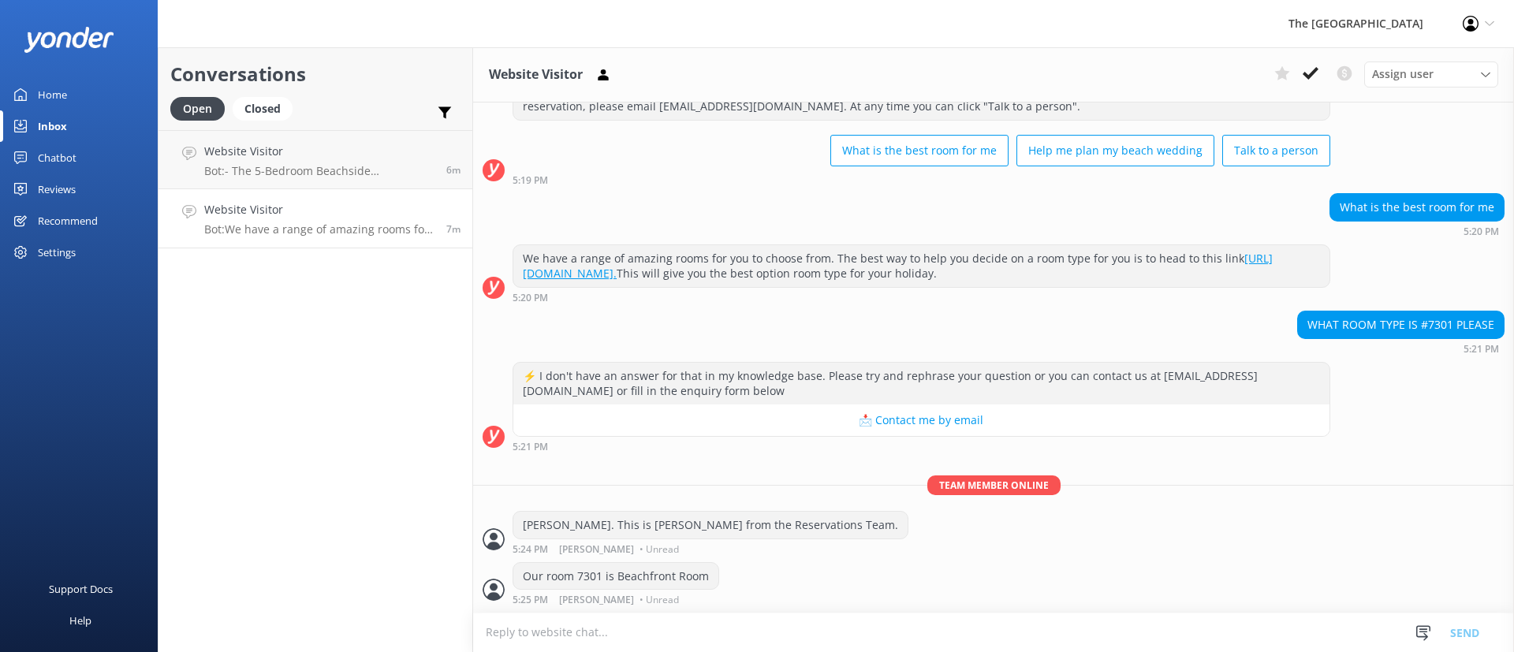
scroll to position [67, 0]
click at [356, 151] on h4 "Website Visitor" at bounding box center [319, 151] width 230 height 17
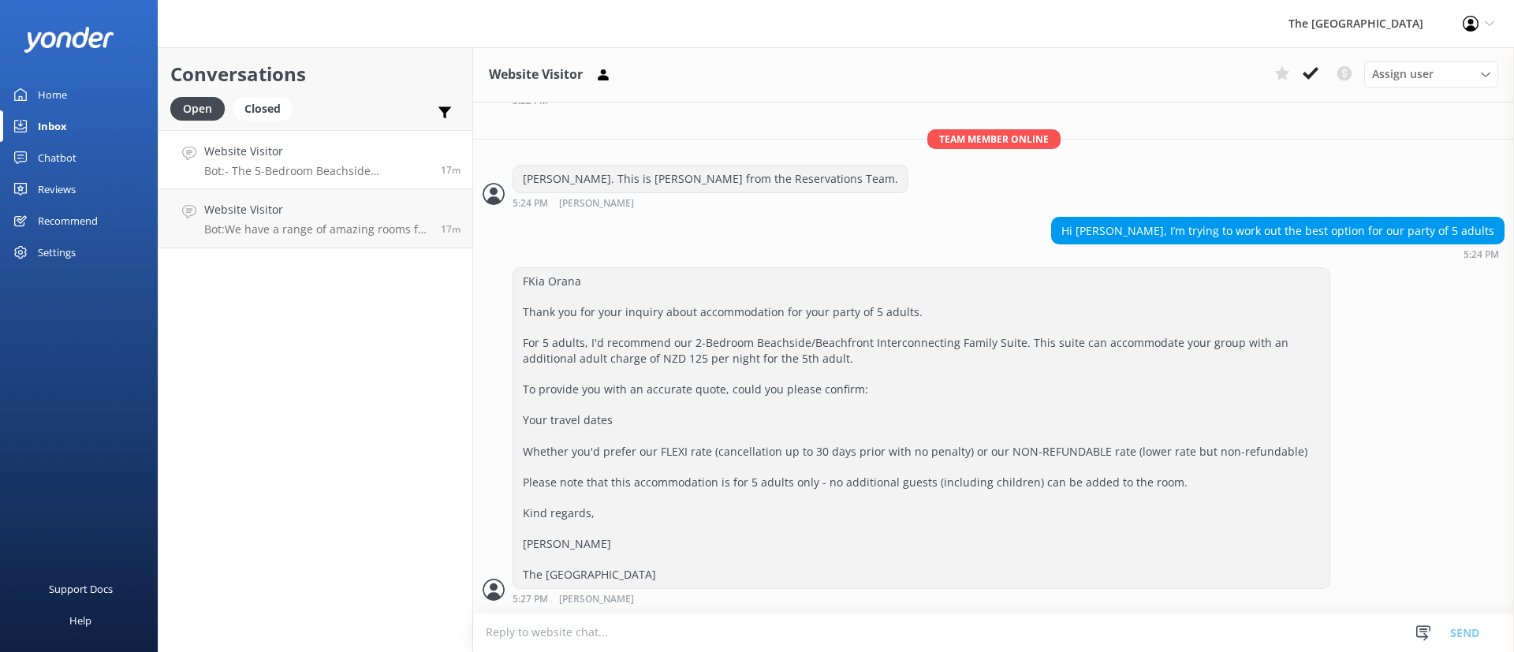
scroll to position [868, 0]
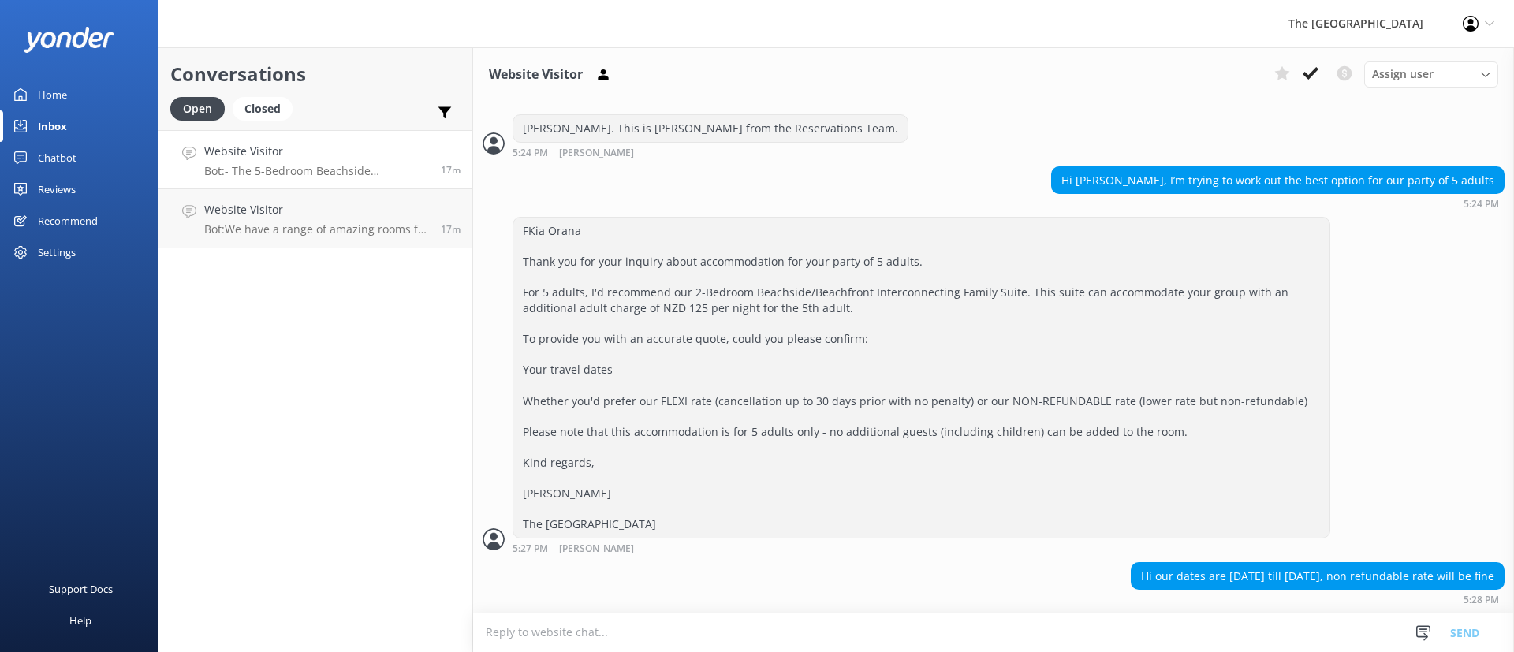
click at [941, 632] on textarea at bounding box center [993, 633] width 1041 height 39
copy div "Hi our dates are [DATE] till [DATE], non refundable rate will be fine"
drag, startPoint x: 1068, startPoint y: 579, endPoint x: 1501, endPoint y: 568, distance: 433.1
click at [1501, 568] on div "[DATE] [PERSON_NAME], I am Moana, your informative AI assistant. Our website bo…" at bounding box center [993, 358] width 1041 height 510
click at [730, 633] on textarea at bounding box center [993, 633] width 1041 height 39
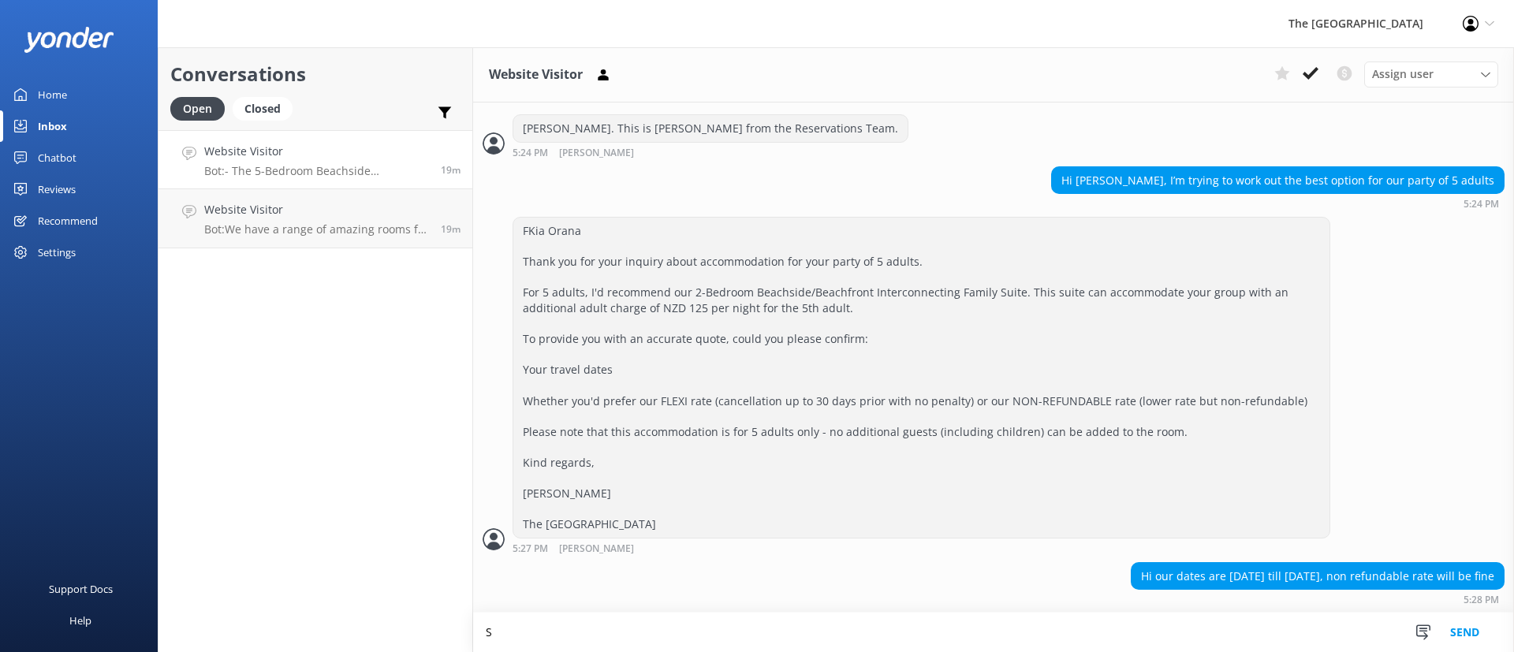
scroll to position [0, 0]
click at [546, 631] on textarea "SASDA" at bounding box center [993, 632] width 1041 height 39
paste textarea "Lor Ipsum [Dolor Sita], Conse adi eli seddoeiusm temp incid utl etdo magnaaliqu…"
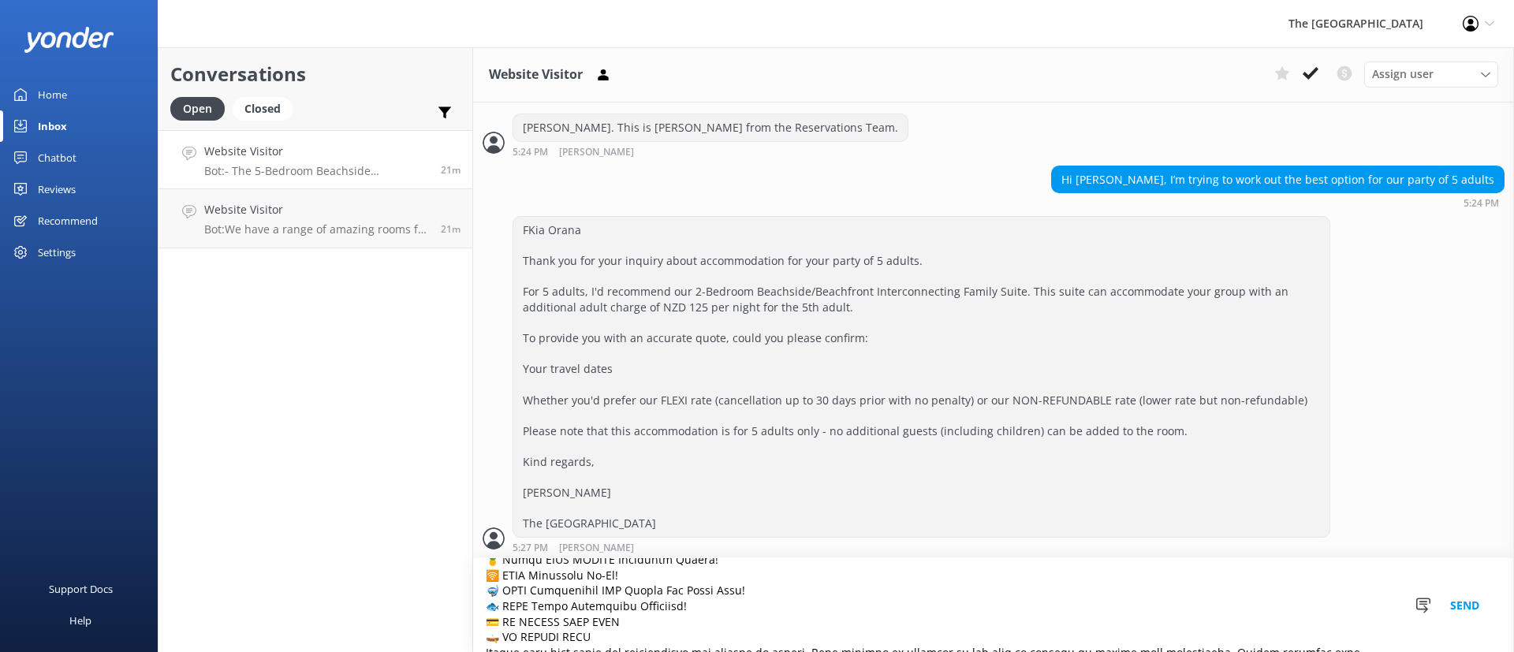
scroll to position [0, 0]
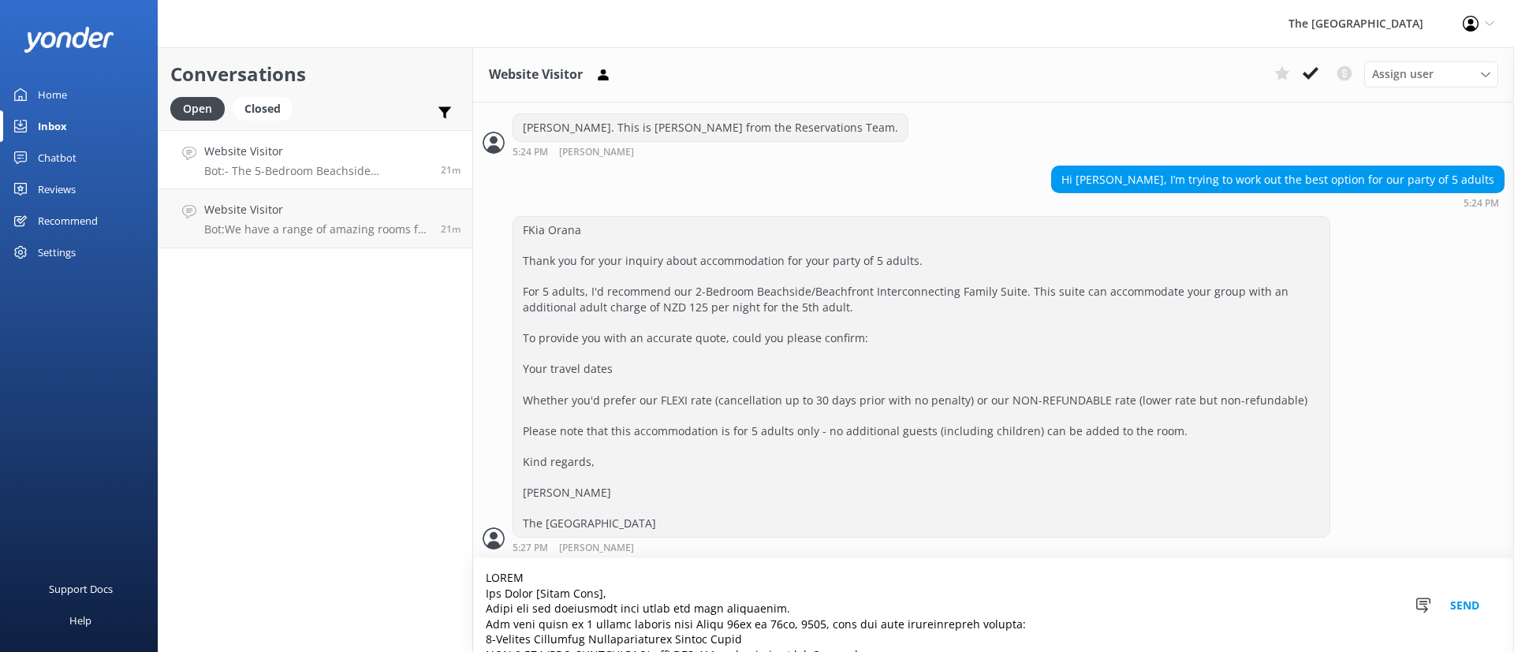
drag, startPoint x: 543, startPoint y: 578, endPoint x: 423, endPoint y: 576, distance: 119.1
click at [423, 576] on div "Conversations Open Closed Important Converted Assigned to me Unassigned Website…" at bounding box center [836, 349] width 1356 height 605
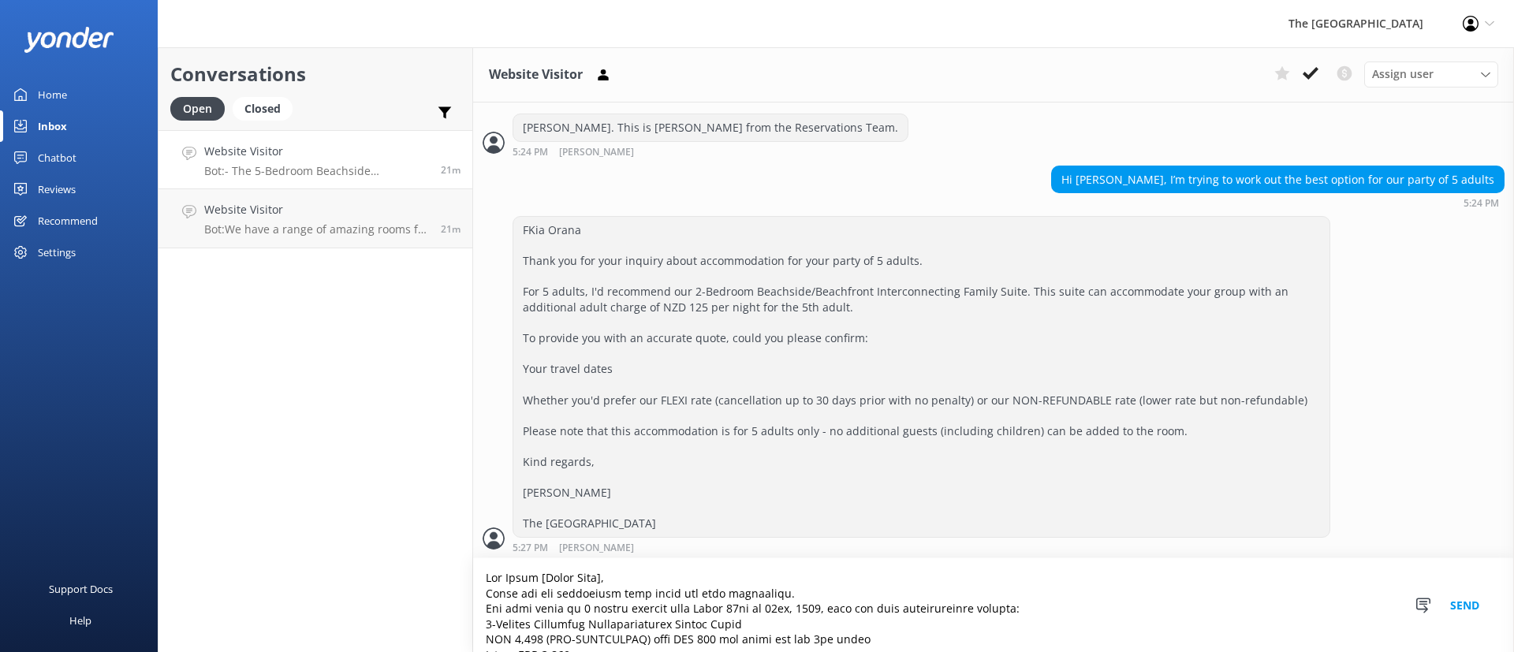
scroll to position [923, 0]
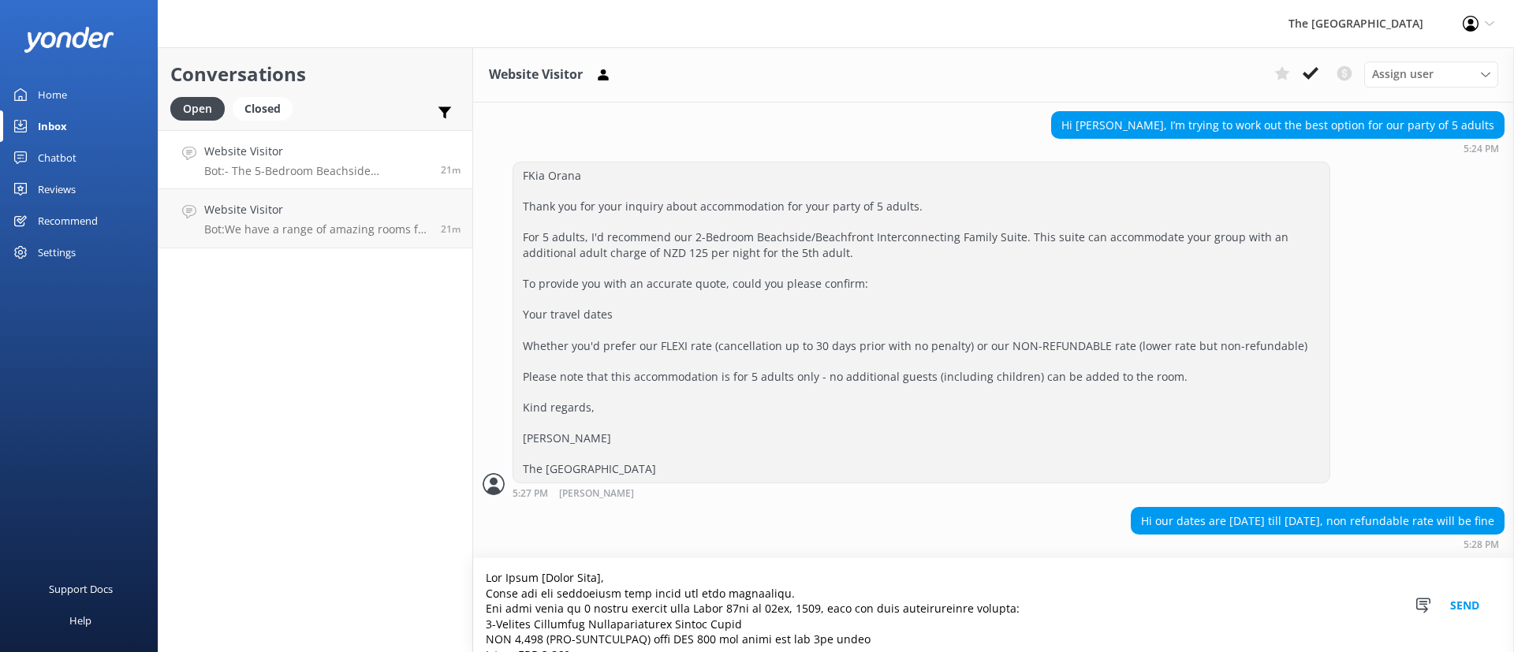
click at [658, 571] on textarea at bounding box center [993, 605] width 1041 height 94
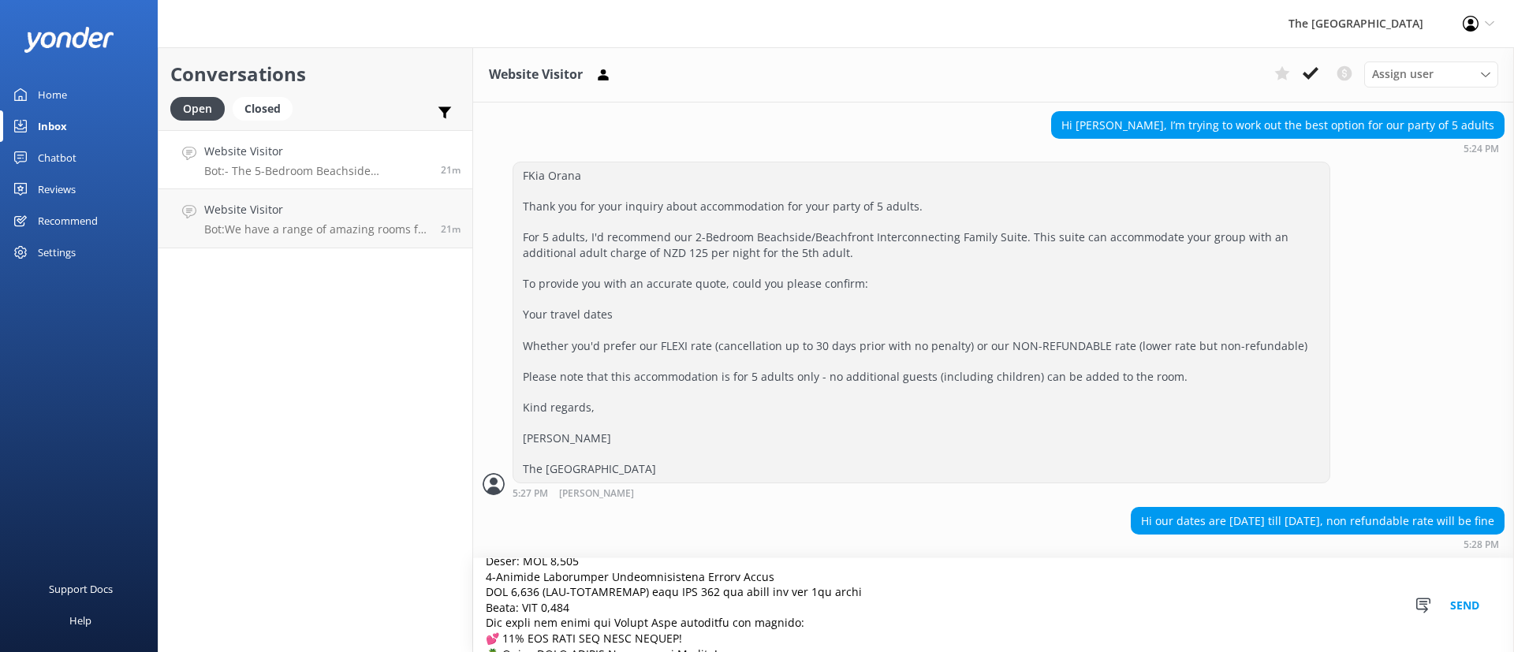
type textarea "Lor Ipsum, Dolor sit ame consectetu adip elits doe temp incididunt. Utl etdo ma…"
click at [1450, 604] on button "Send" at bounding box center [1464, 605] width 59 height 94
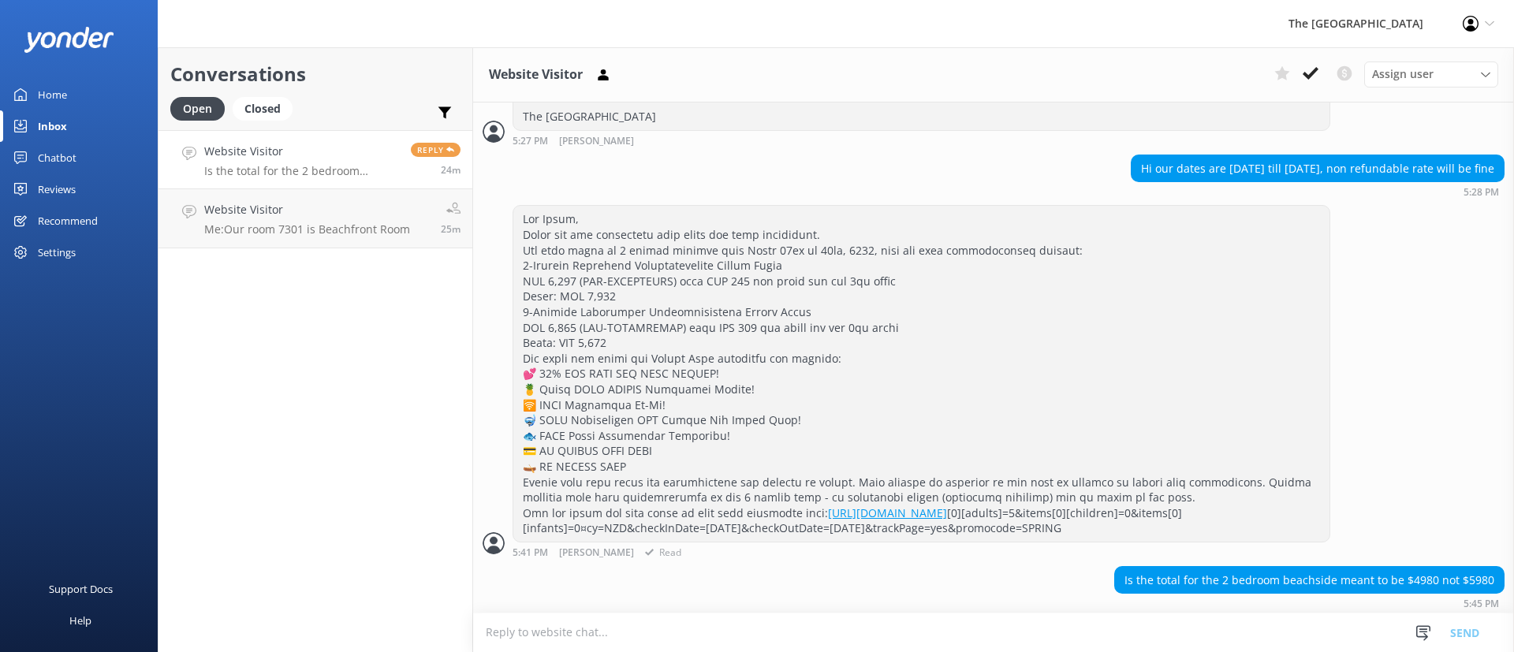
scroll to position [1326, 0]
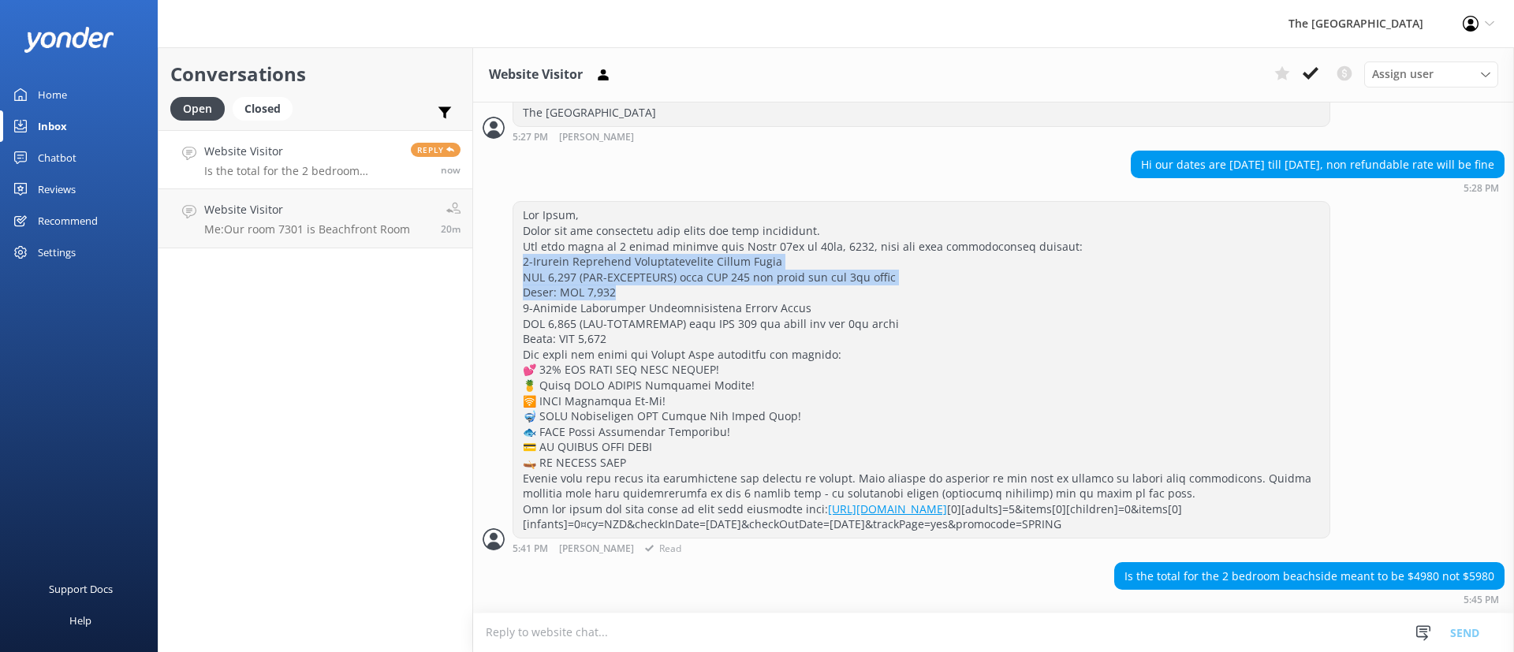
drag, startPoint x: 614, startPoint y: 241, endPoint x: 487, endPoint y: 210, distance: 130.6
click at [487, 210] on div "[URL][DOMAIN_NAME] [0][adults]=5&items[0][children]=0&items[0][infants]=0¤cy=NZ…" at bounding box center [993, 377] width 1041 height 353
click at [638, 248] on div "[URL][DOMAIN_NAME] [0][adults]=5&items[0][children]=0&items[0][infants]=0¤cy=NZ…" at bounding box center [921, 369] width 816 height 335
drag, startPoint x: 638, startPoint y: 248, endPoint x: 484, endPoint y: 210, distance: 158.4
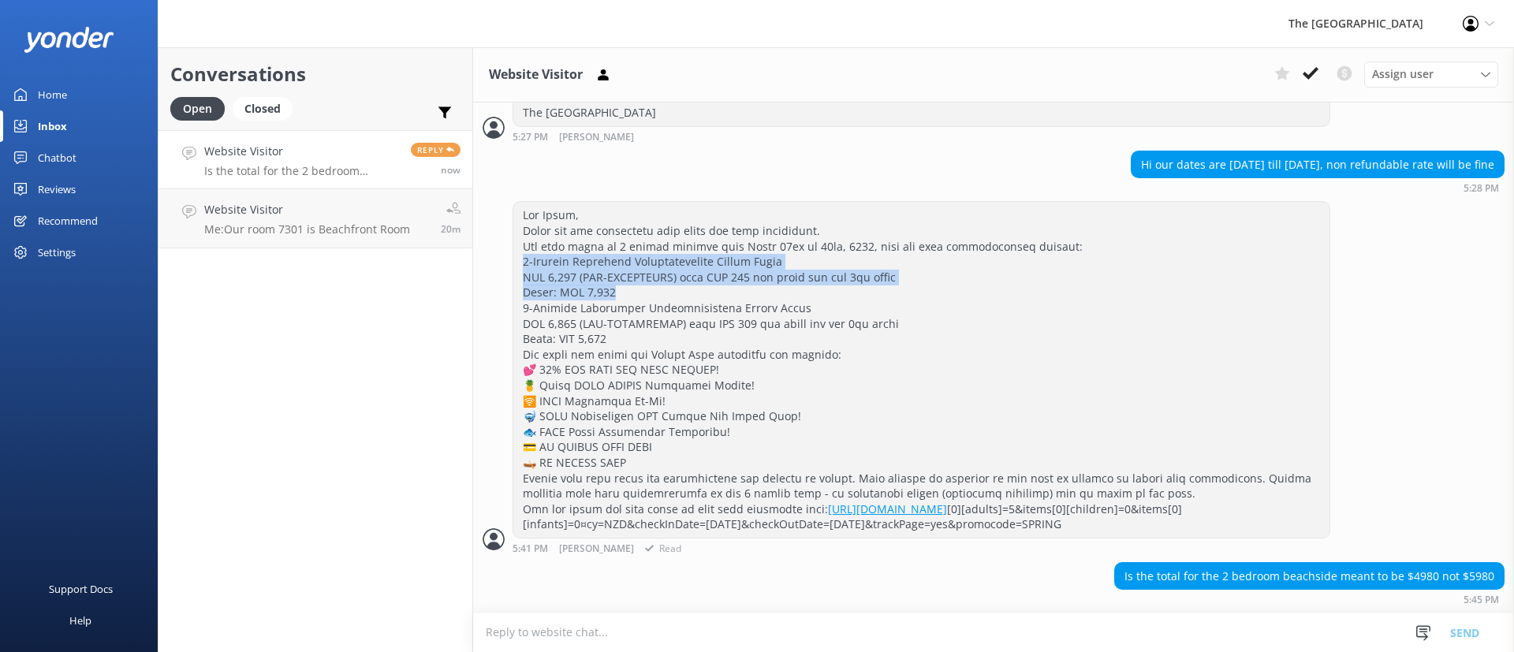
click at [484, 210] on div "[URL][DOMAIN_NAME] [0][adults]=5&items[0][children]=0&items[0][infants]=0¤cy=NZ…" at bounding box center [993, 377] width 1041 height 353
click at [620, 246] on div "[URL][DOMAIN_NAME] [0][adults]=5&items[0][children]=0&items[0][infants]=0¤cy=NZ…" at bounding box center [921, 369] width 816 height 335
click at [973, 273] on div "[URL][DOMAIN_NAME] [0][adults]=5&items[0][children]=0&items[0][infants]=0¤cy=NZ…" at bounding box center [921, 369] width 816 height 335
drag, startPoint x: 629, startPoint y: 253, endPoint x: 486, endPoint y: 220, distance: 147.3
click at [486, 220] on div "[URL][DOMAIN_NAME] [0][adults]=5&items[0][children]=0&items[0][infants]=0¤cy=NZ…" at bounding box center [993, 377] width 1041 height 353
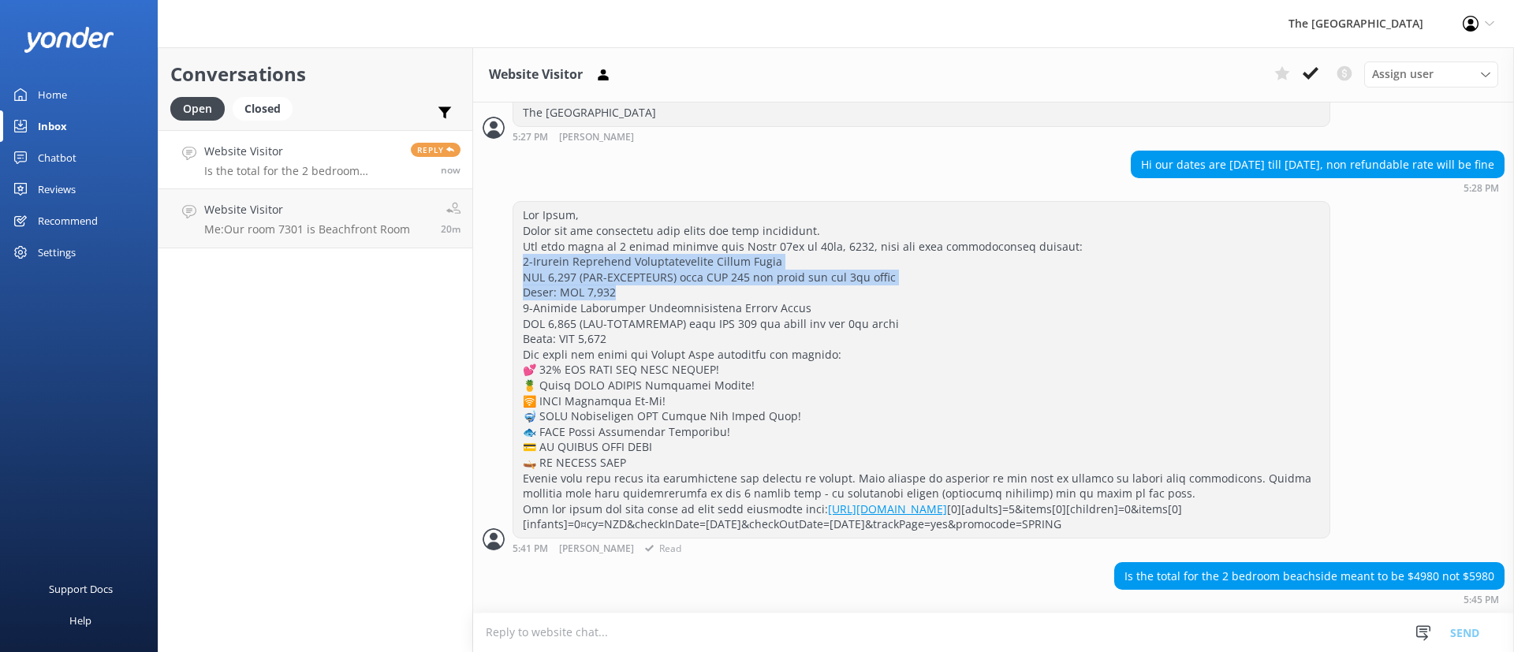
click at [746, 244] on div "[URL][DOMAIN_NAME] [0][adults]=5&items[0][children]=0&items[0][infants]=0¤cy=NZ…" at bounding box center [921, 369] width 816 height 335
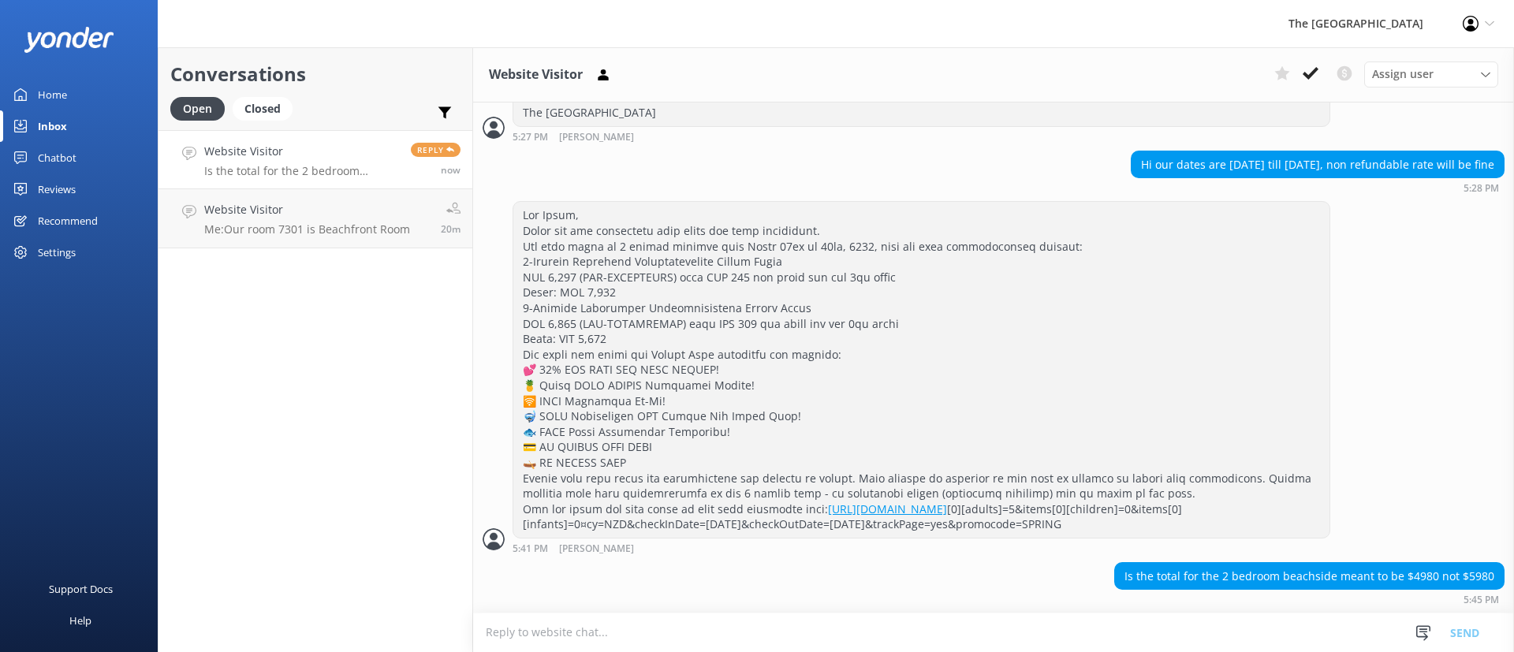
click at [931, 632] on textarea at bounding box center [993, 633] width 1041 height 39
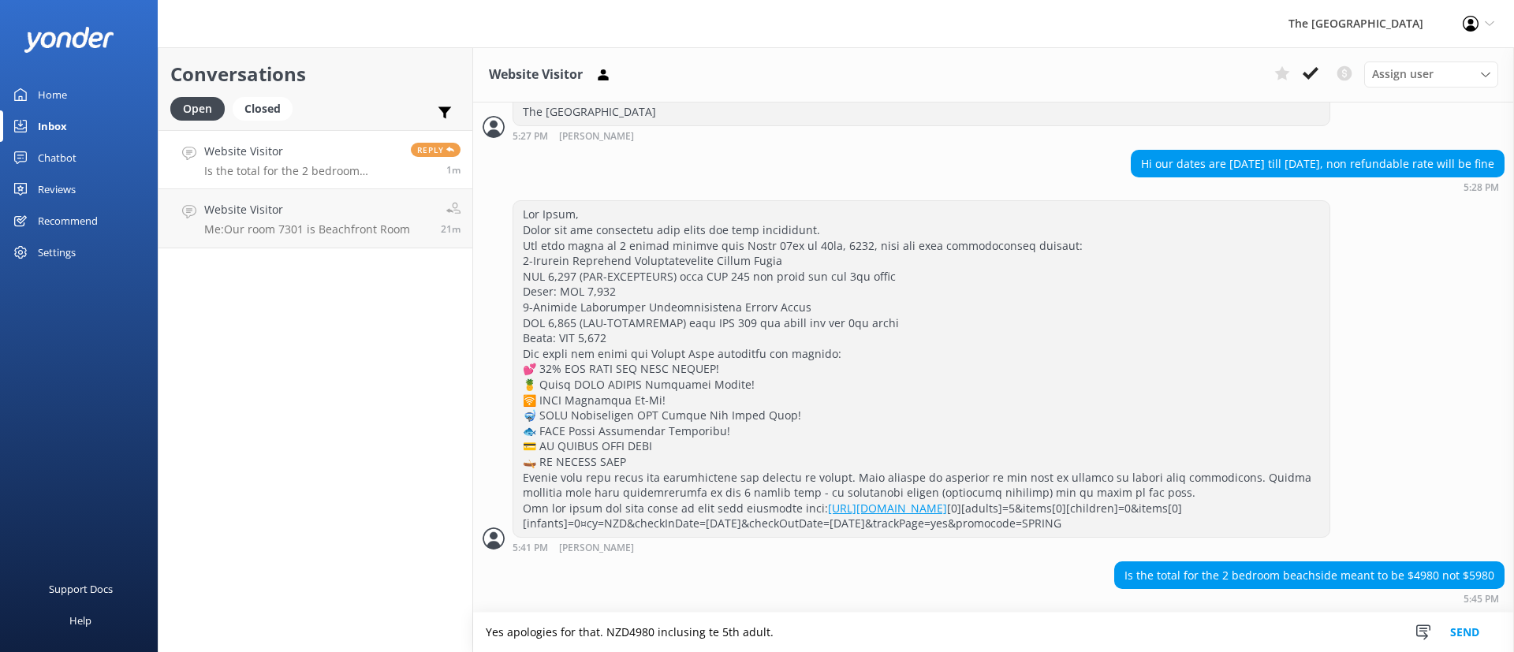
click at [683, 625] on textarea "Yes apologies for that. NZD4980 inclusing te 5th adult." at bounding box center [993, 632] width 1041 height 39
click at [911, 637] on textarea "Yes apologies for that. NZD4980 including te 5th adult." at bounding box center [993, 632] width 1041 height 39
click at [707, 633] on textarea "Yes apologies for that. NZD4980 including te 5th adult." at bounding box center [993, 632] width 1041 height 39
click at [804, 621] on textarea "Yes apologies for that. NZD4980 including the 5th adult." at bounding box center [993, 632] width 1041 height 39
drag, startPoint x: 505, startPoint y: 626, endPoint x: 510, endPoint y: 632, distance: 8.4
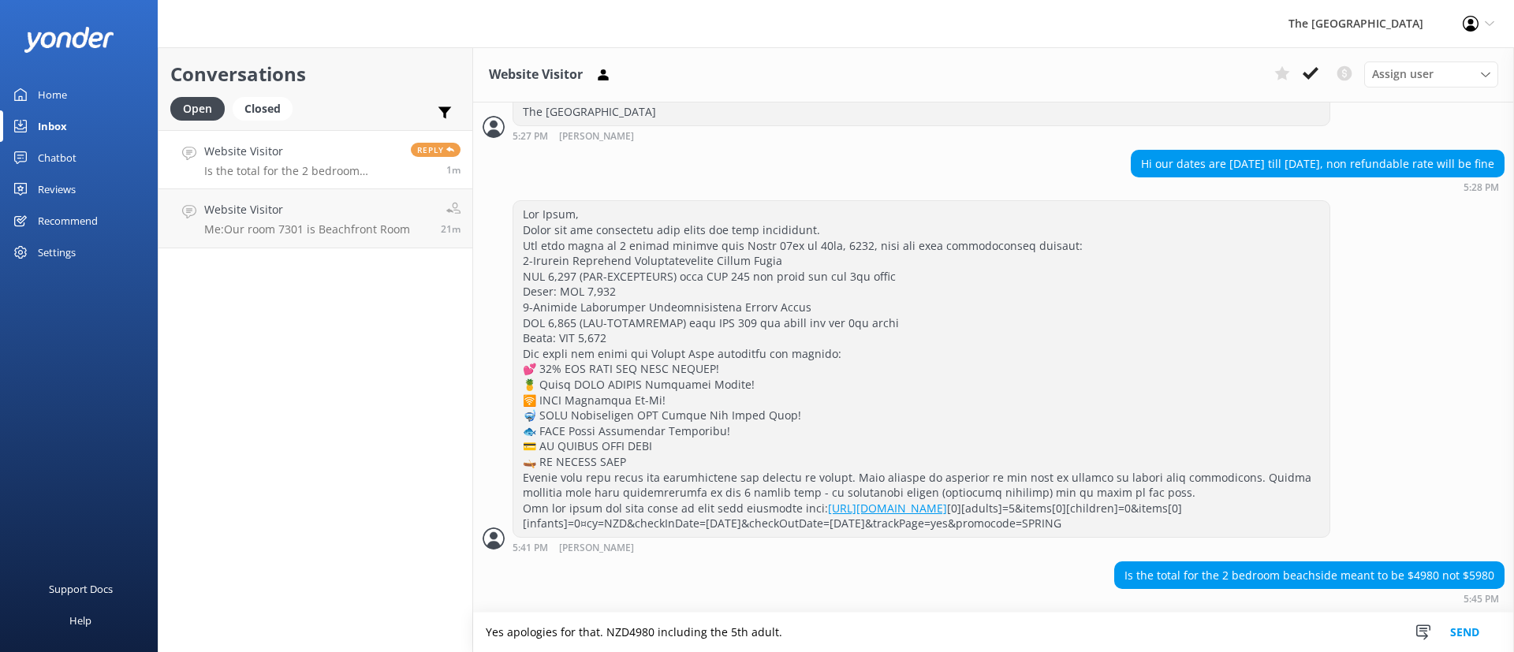
click at [505, 625] on textarea "Yes apologies for that. NZD4980 including the 5th adult." at bounding box center [993, 632] width 1041 height 39
type textarea "Yes, apologies for that. NZD4980 including the 5th adult."
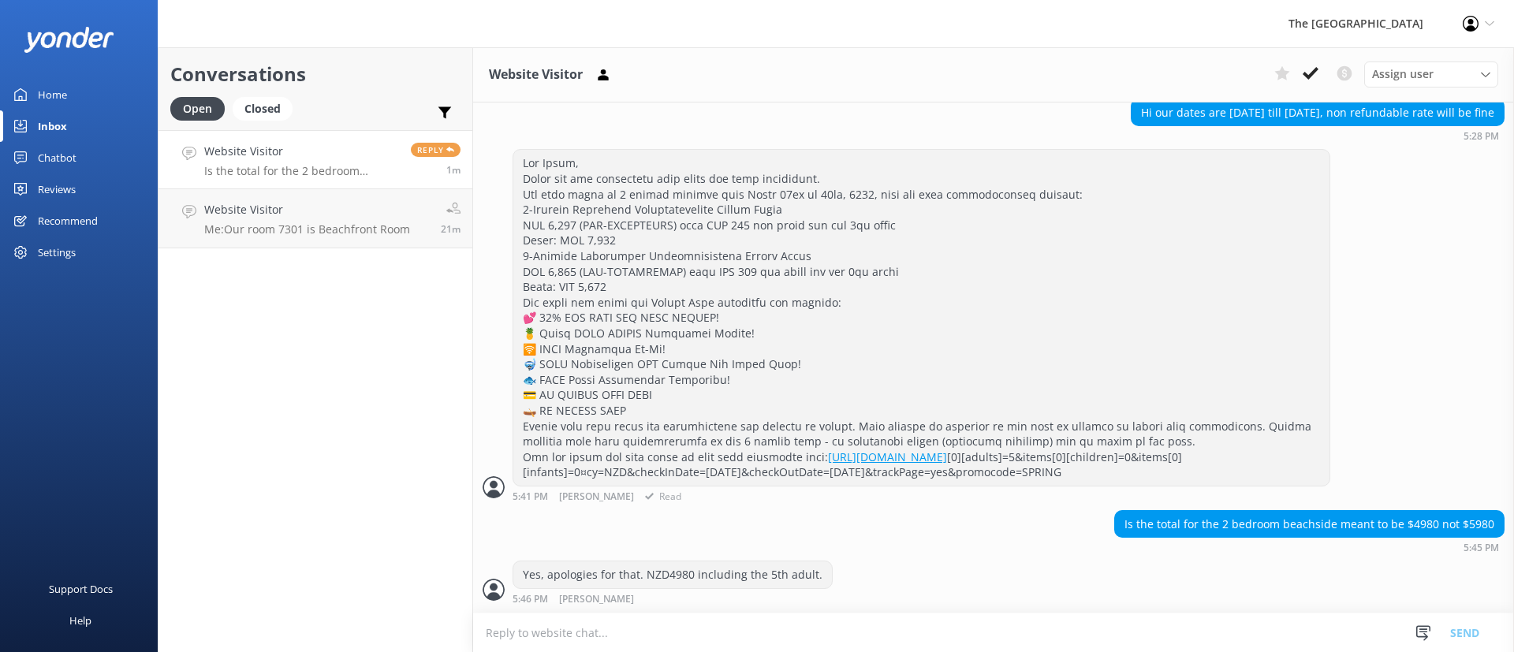
scroll to position [1378, 0]
click at [897, 559] on div "Is the total for the 2 bedroom beachside meant to be $4980 not $5980 5:45 PM" at bounding box center [993, 535] width 1041 height 51
click at [1025, 233] on div "[URL][DOMAIN_NAME] [0][adults]=5&items[0][children]=0&items[0][infants]=0¤cy=NZ…" at bounding box center [921, 317] width 816 height 335
click at [755, 629] on textarea at bounding box center [993, 633] width 1041 height 39
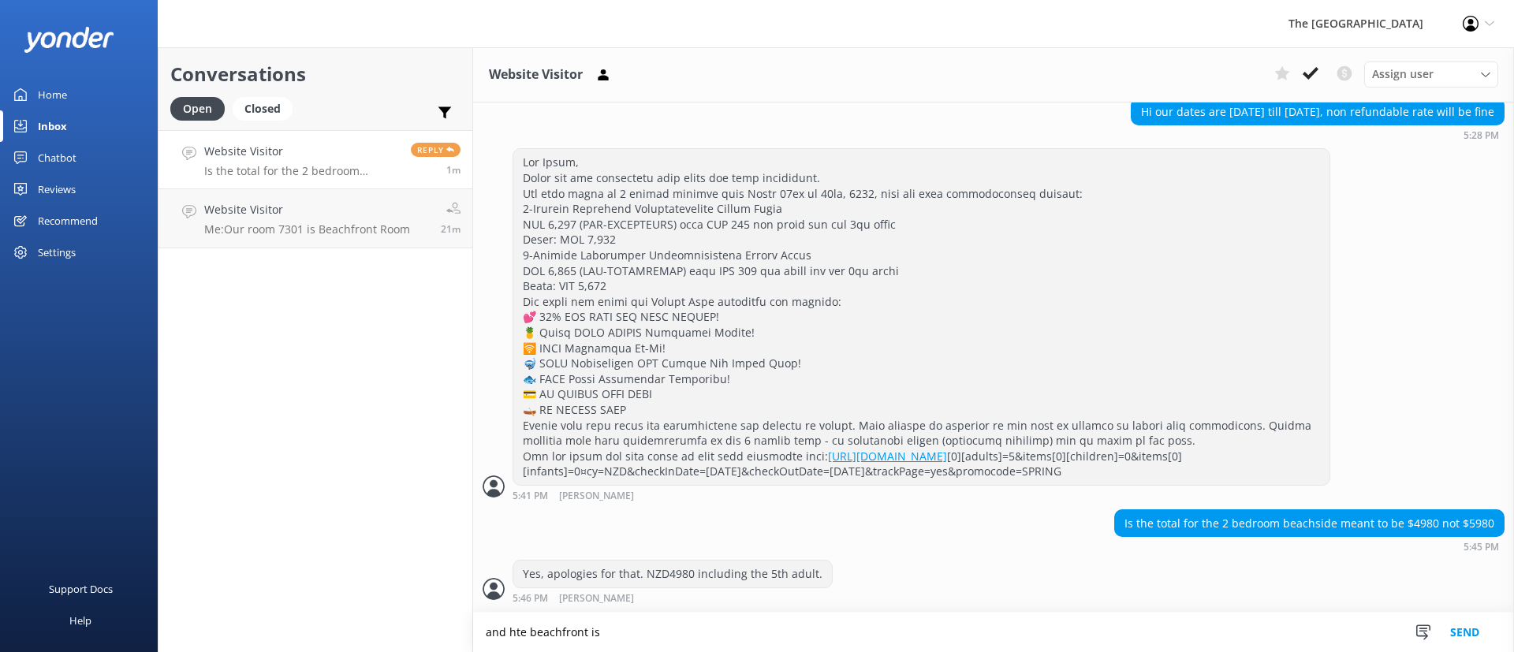
click at [524, 635] on textarea "and hte beachfront is" at bounding box center [993, 632] width 1041 height 39
click at [628, 631] on textarea "and the beachfront is" at bounding box center [993, 632] width 1041 height 39
type textarea "and the beachfront is NZD6674"
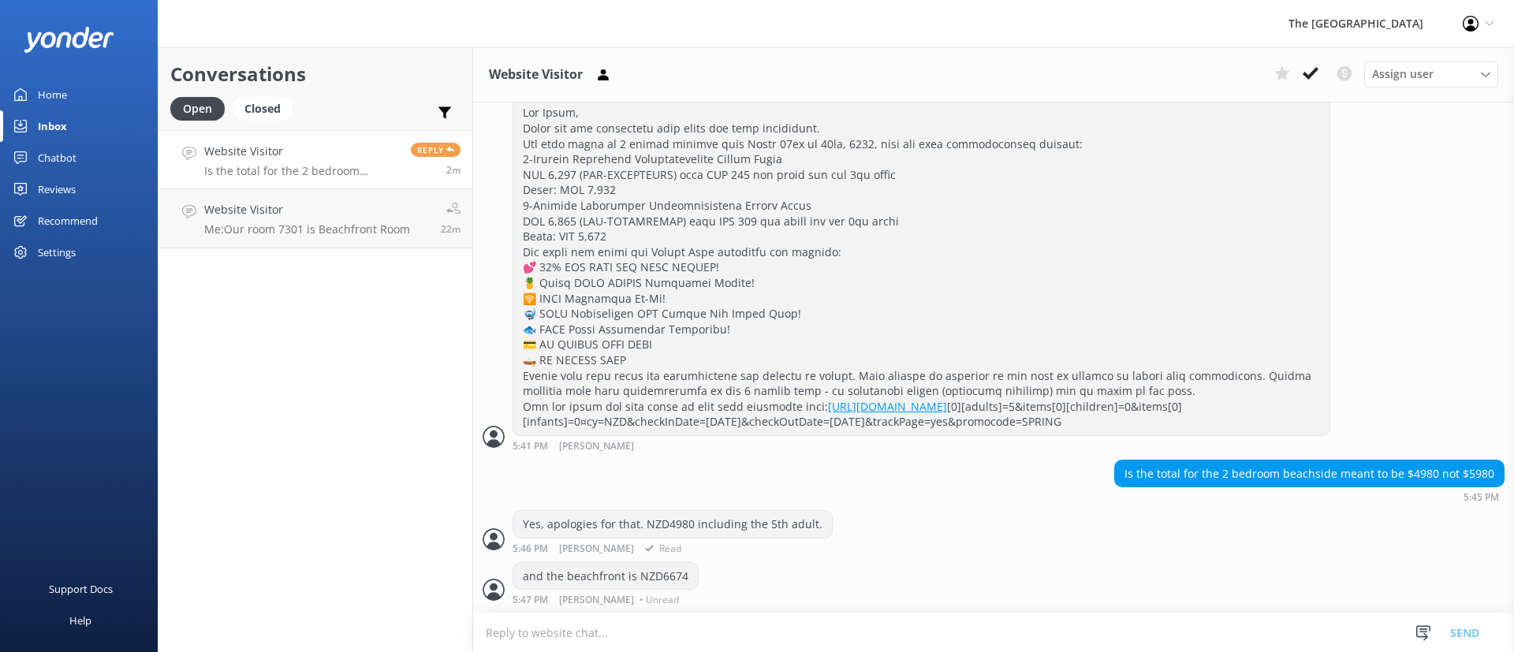
scroll to position [1429, 0]
click at [906, 562] on div "and the beachfront is NZD6674 5:47 PM [PERSON_NAME] • Unread" at bounding box center [993, 583] width 1041 height 43
click at [905, 555] on div "Yes, apologies for that. NZD4980 including the 5th adult. 5:46 PM [PERSON_NAME]…" at bounding box center [993, 535] width 1041 height 51
click at [526, 332] on div "[URL][DOMAIN_NAME] [0][adults]=5&items[0][children]=0&items[0][infants]=0¤cy=NZ…" at bounding box center [921, 266] width 816 height 335
drag, startPoint x: 526, startPoint y: 332, endPoint x: 830, endPoint y: 330, distance: 304.4
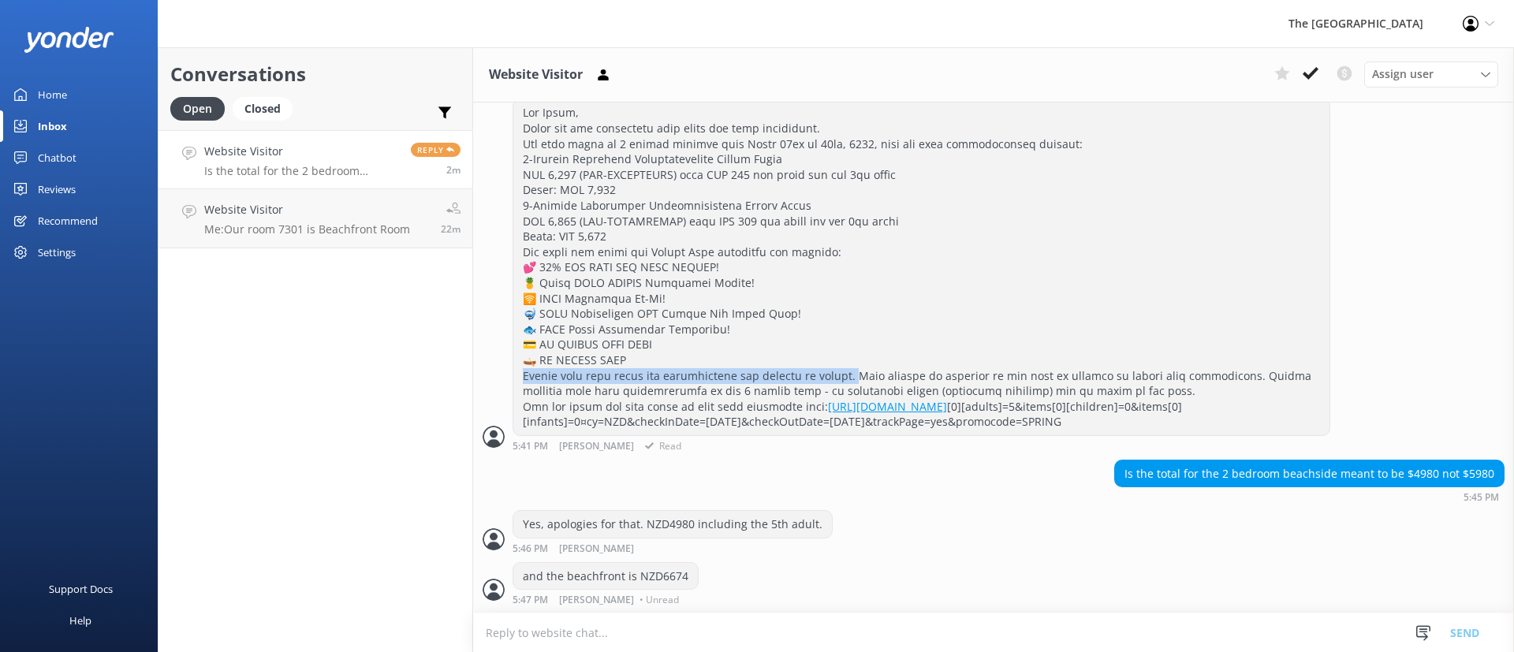
click at [830, 330] on div "[URL][DOMAIN_NAME] [0][adults]=5&items[0][children]=0&items[0][infants]=0¤cy=NZ…" at bounding box center [921, 266] width 816 height 335
copy div "note that rates and availability are subject to change. Full pa"
click at [770, 627] on textarea at bounding box center [993, 633] width 1041 height 39
paste textarea "Please note that rates and availability are subject to change."
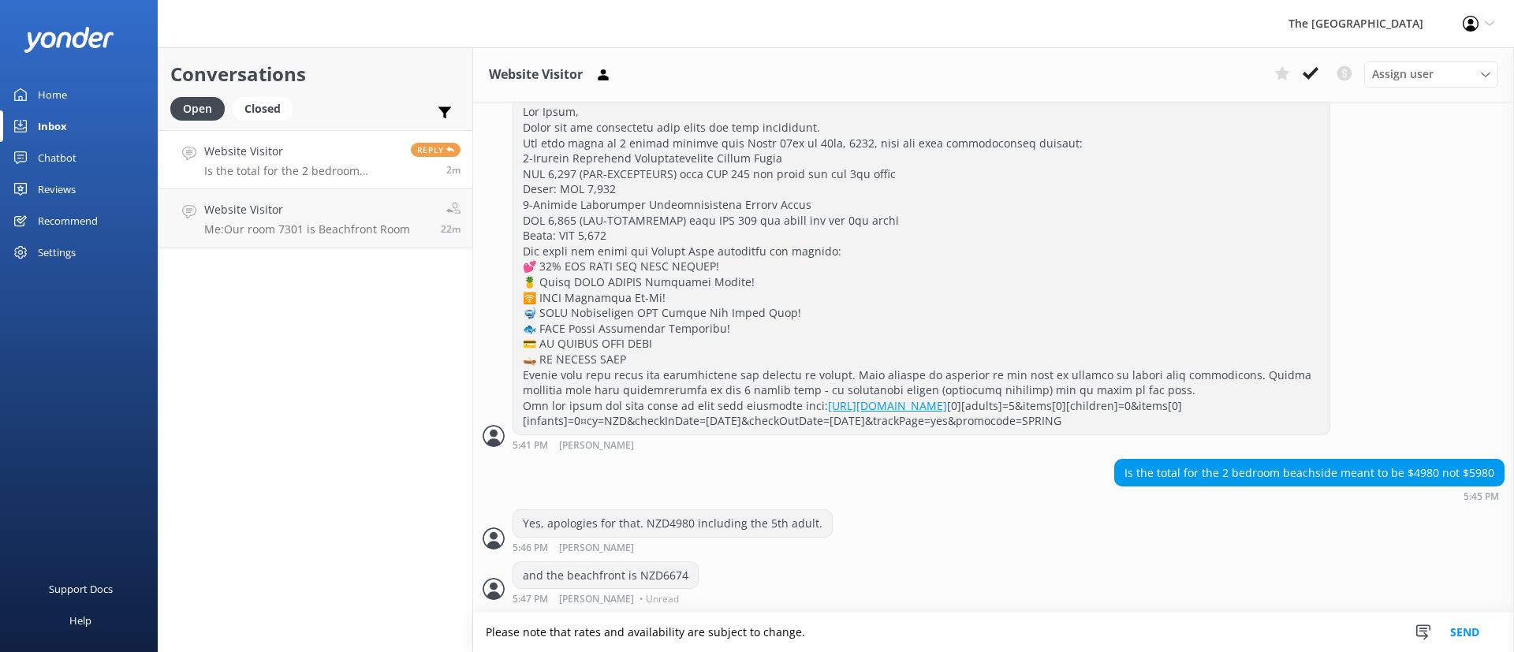
type textarea "Please note that rates and availability are subject to change."
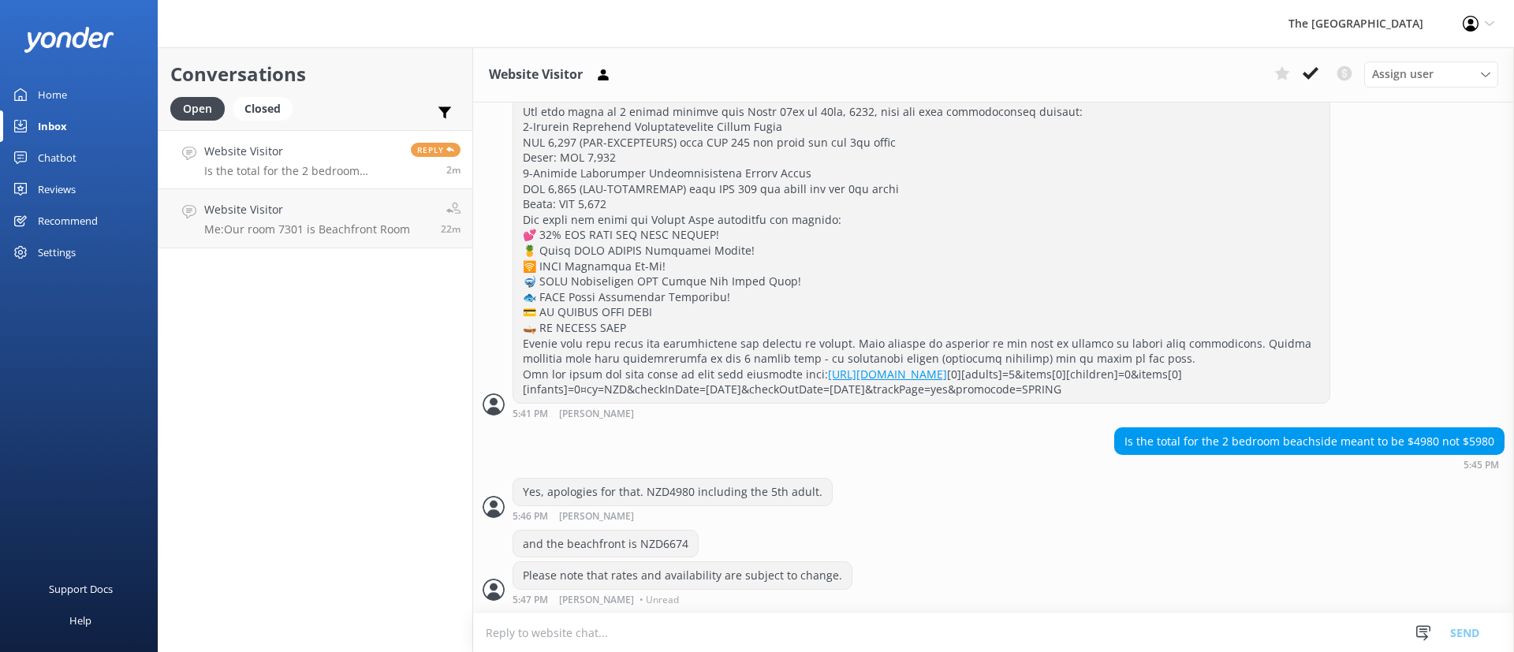
scroll to position [1461, 0]
click at [967, 528] on div "Yes, apologies for that. NZD4980 including the 5th adult. 5:46 PM [PERSON_NAME]…" at bounding box center [993, 503] width 1041 height 51
click at [852, 561] on div "Please note that rates and availability are subject to change. 5:47 PM [PERSON_…" at bounding box center [993, 582] width 1041 height 43
